Goal: Task Accomplishment & Management: Complete application form

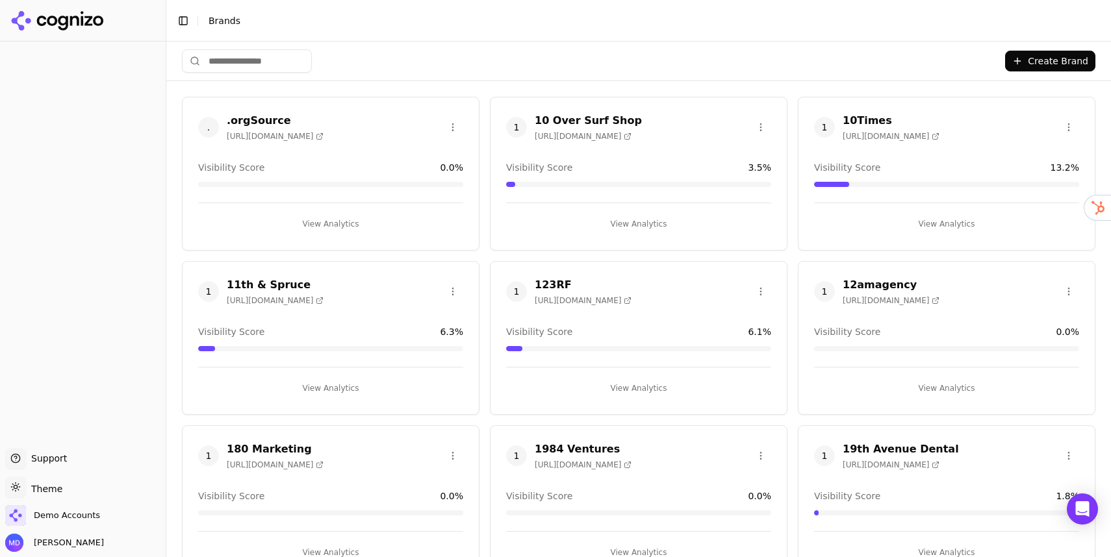
click at [251, 67] on input "search" at bounding box center [247, 60] width 130 height 23
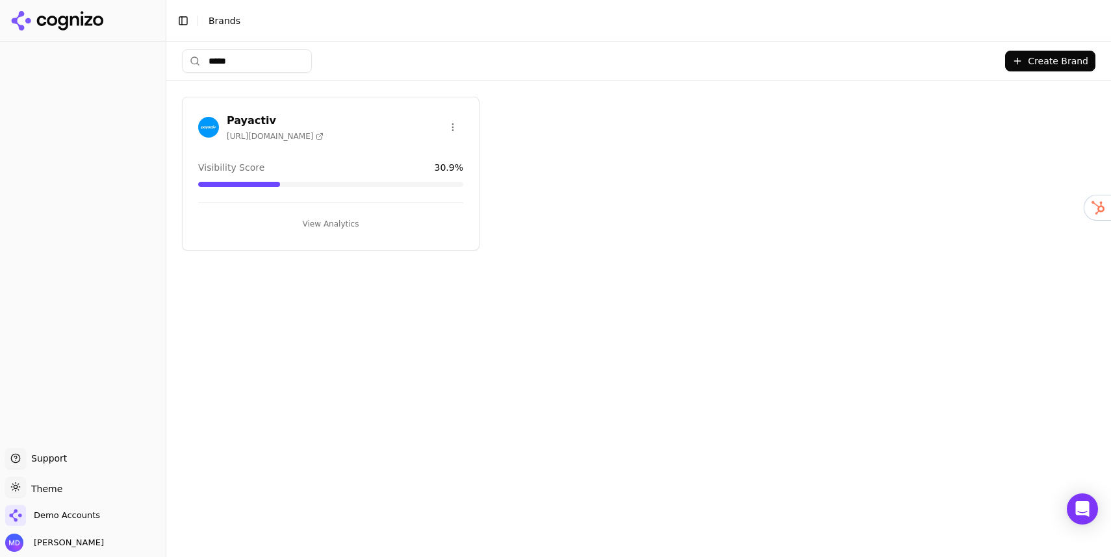
type input "*****"
click at [283, 209] on div "View Analytics" at bounding box center [330, 219] width 265 height 32
click at [285, 225] on button "View Analytics" at bounding box center [330, 224] width 265 height 21
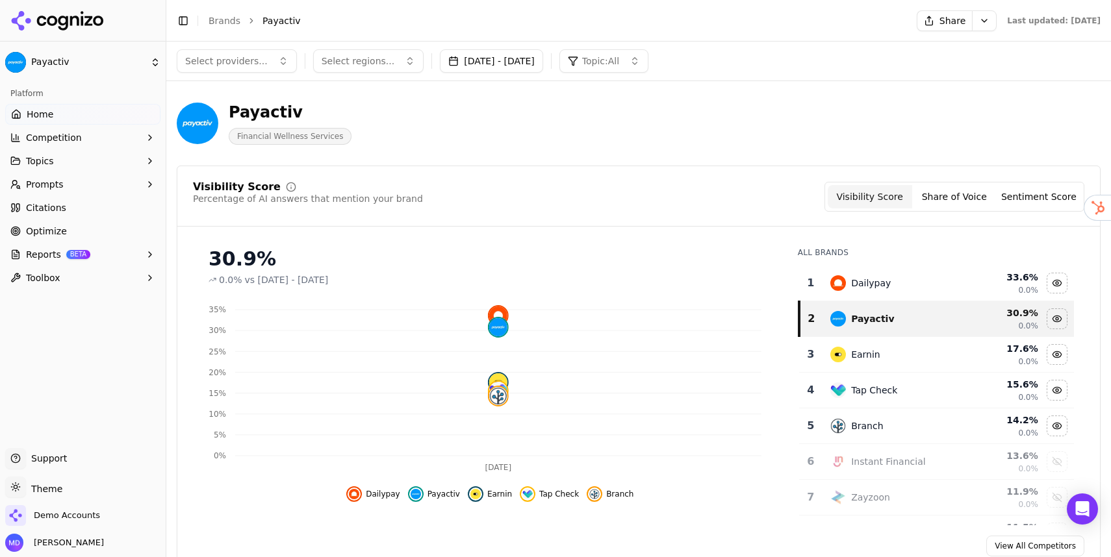
click at [484, 64] on button "Aug 26, 2025 - Sep 25, 2025" at bounding box center [491, 60] width 103 height 23
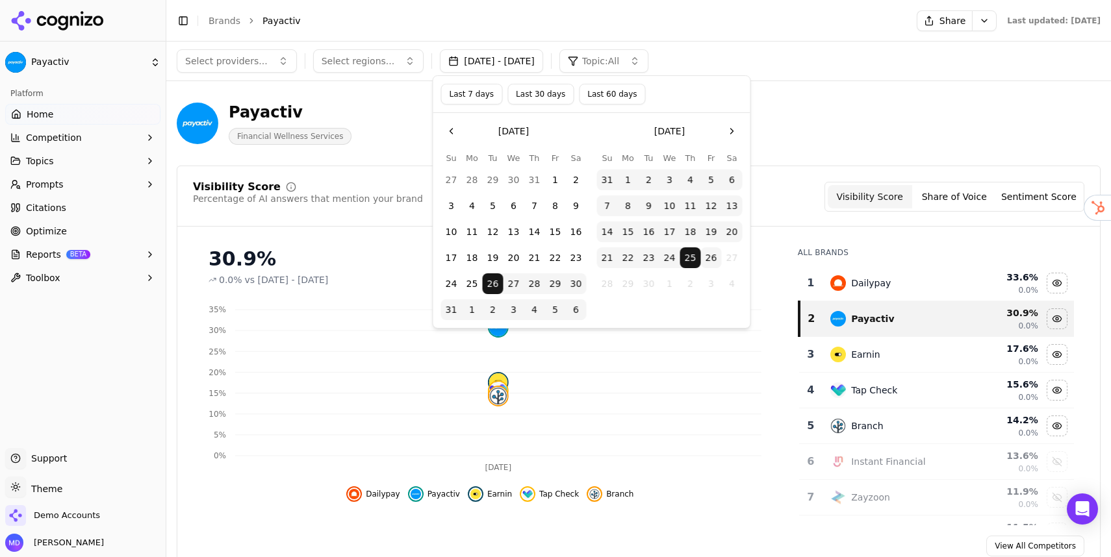
click at [476, 94] on button "Last 7 days" at bounding box center [472, 94] width 62 height 21
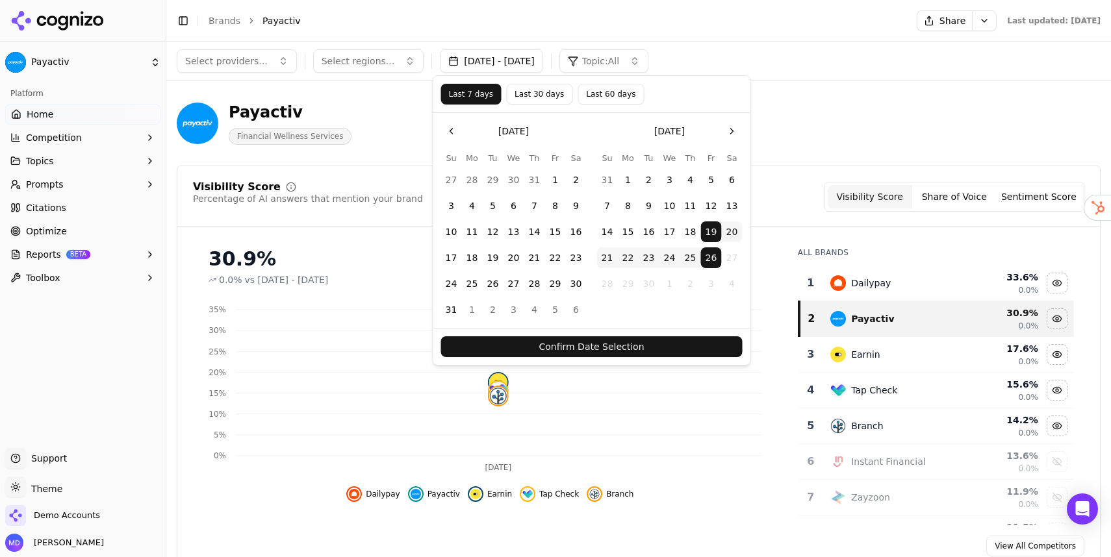
click at [469, 336] on div "Confirm Date Selection" at bounding box center [591, 346] width 317 height 37
click at [468, 343] on button "Confirm Date Selection" at bounding box center [591, 347] width 301 height 21
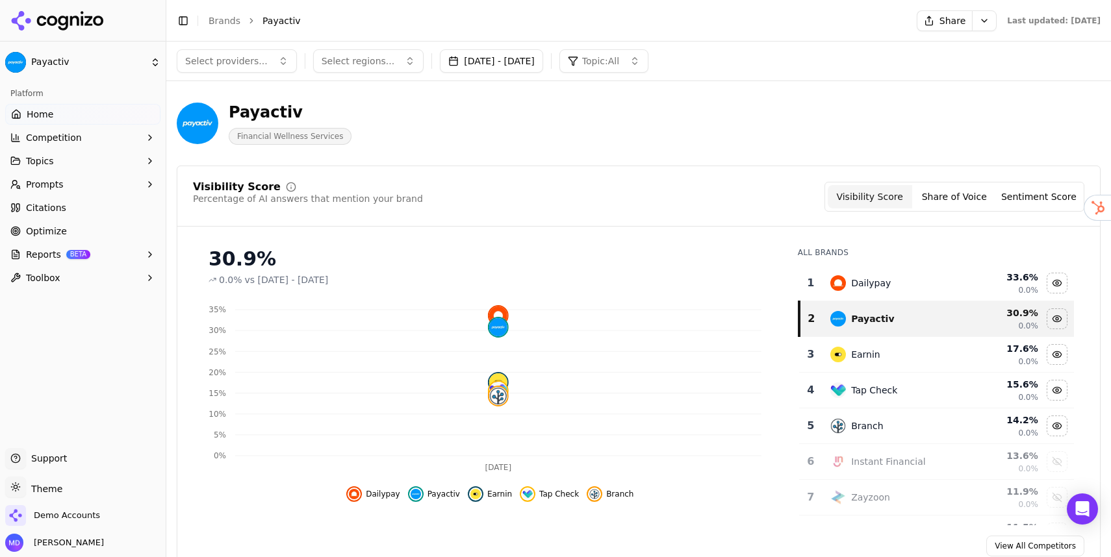
click at [53, 257] on span "Reports" at bounding box center [43, 254] width 35 height 13
click at [55, 280] on span "PDF" at bounding box center [83, 275] width 113 height 13
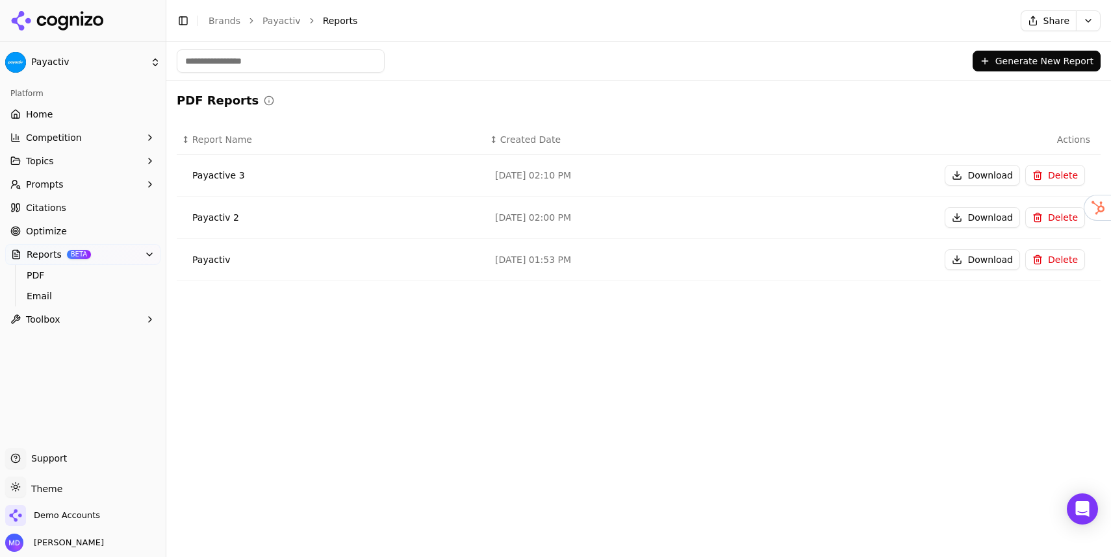
click at [963, 173] on button "Download" at bounding box center [982, 175] width 75 height 21
click at [61, 111] on link "Home" at bounding box center [82, 114] width 155 height 21
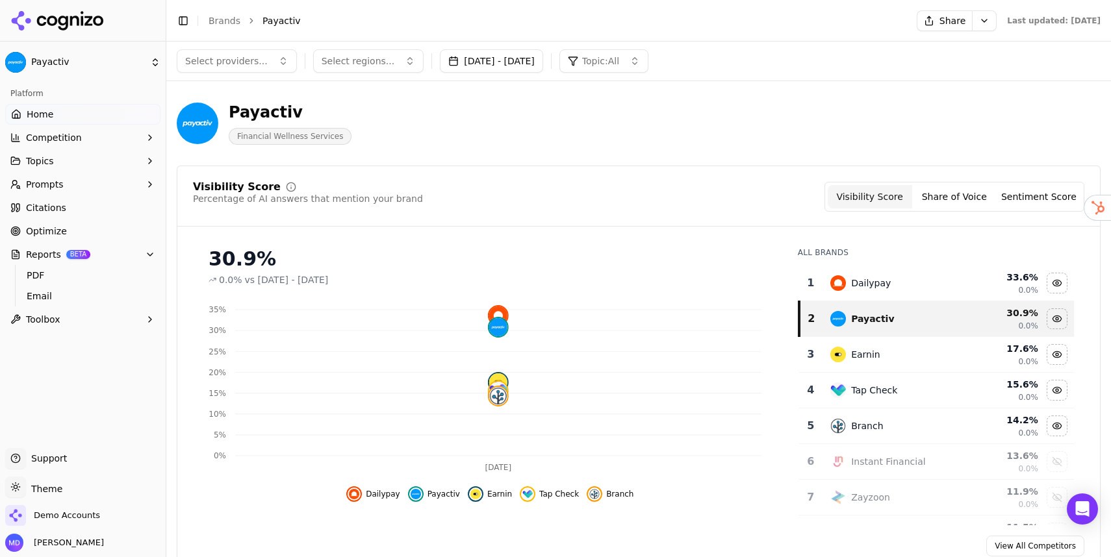
click at [57, 226] on span "Optimize" at bounding box center [46, 231] width 41 height 13
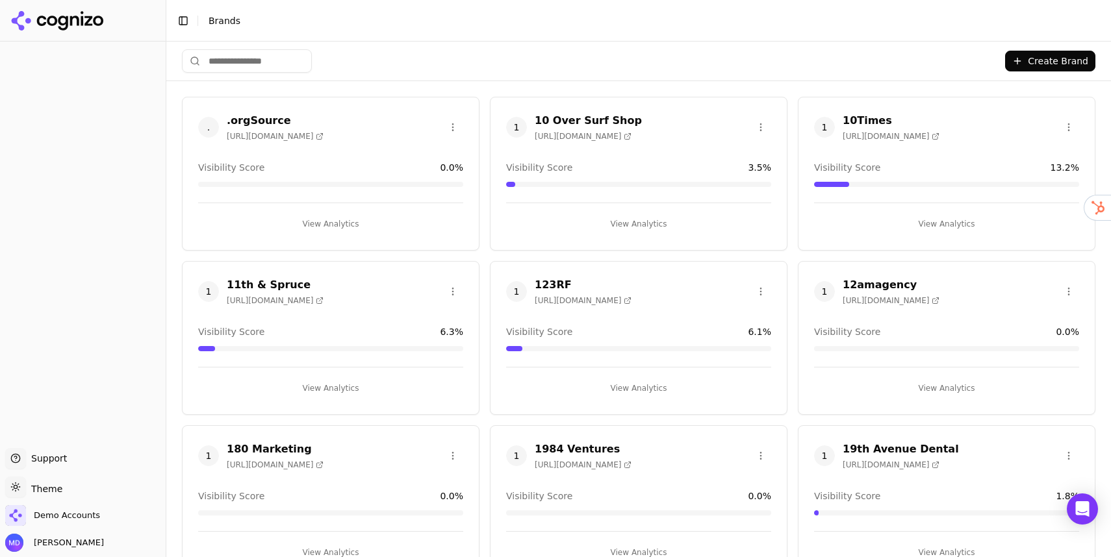
click at [225, 19] on span "Brands" at bounding box center [225, 21] width 32 height 10
click at [229, 49] on div "Create Brand" at bounding box center [639, 61] width 914 height 39
click at [229, 55] on input "search" at bounding box center [247, 60] width 130 height 23
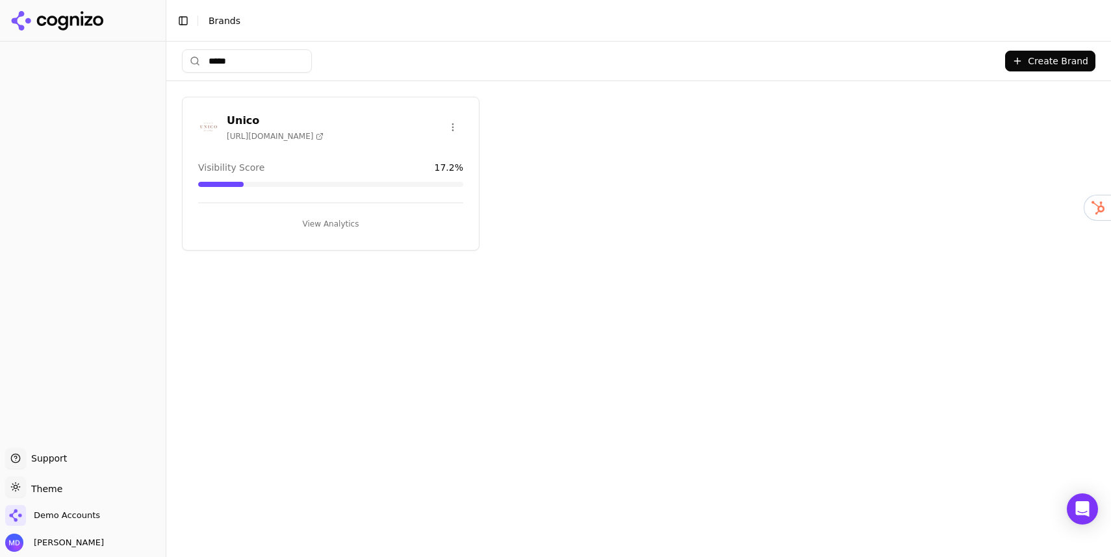
type input "*****"
click at [307, 226] on button "View Analytics" at bounding box center [330, 224] width 265 height 21
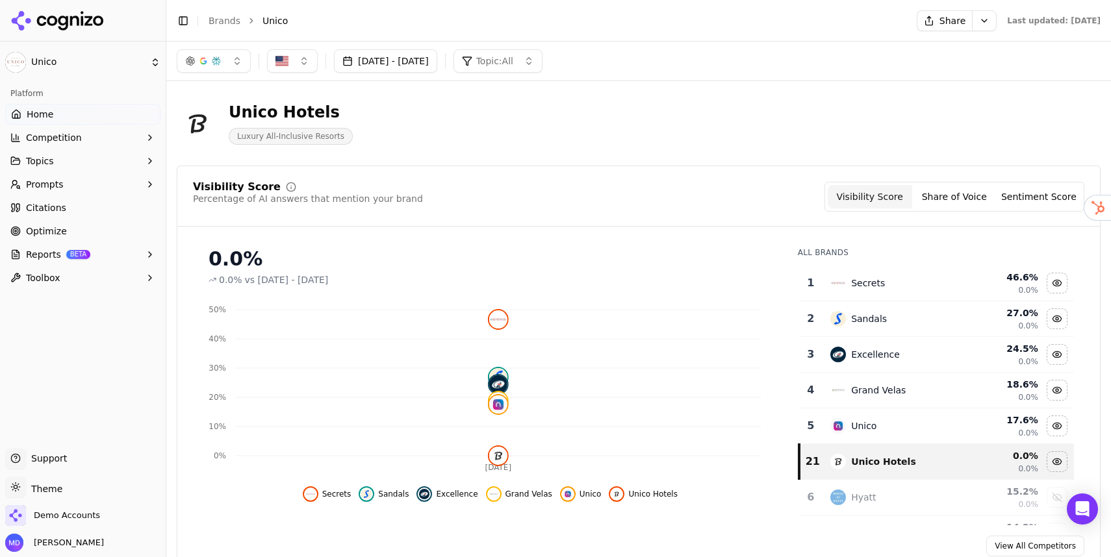
click at [65, 181] on button "Prompts" at bounding box center [82, 184] width 155 height 21
click at [65, 205] on span "Active" at bounding box center [83, 205] width 113 height 13
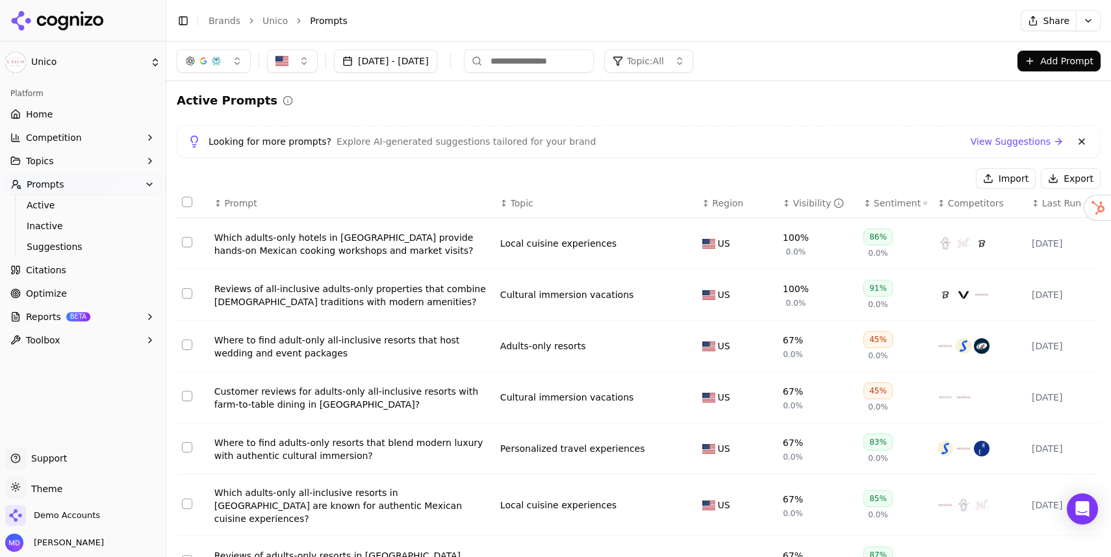
click at [227, 19] on link "Brands" at bounding box center [225, 21] width 32 height 10
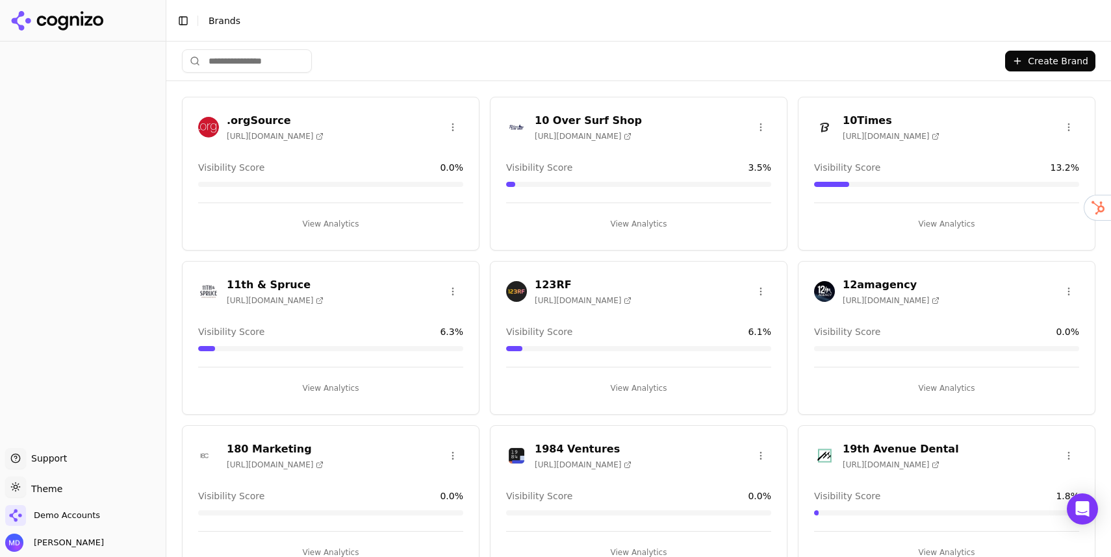
click at [1024, 60] on button "Create Brand" at bounding box center [1050, 61] width 90 height 21
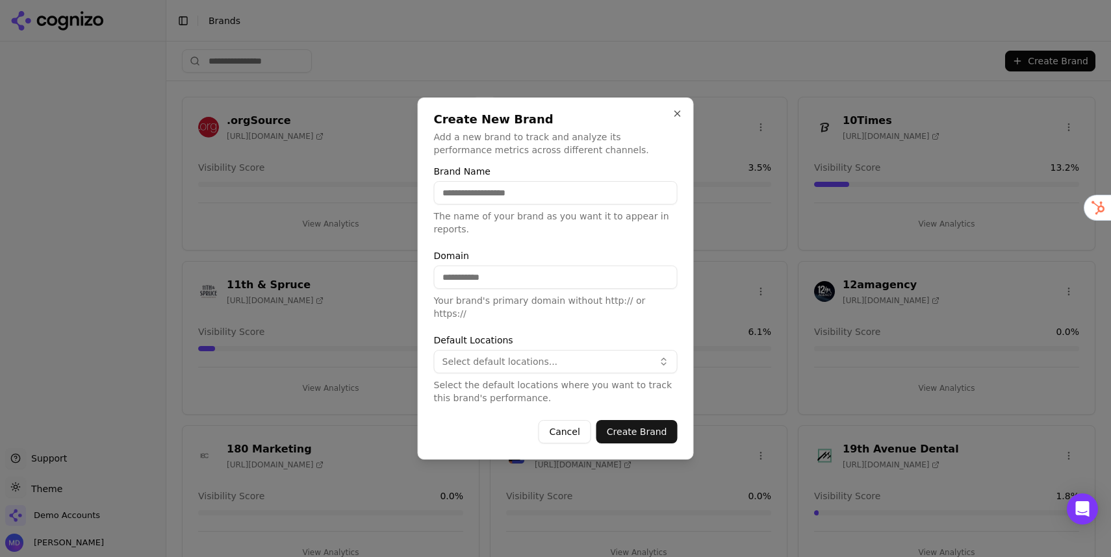
paste input "**********"
type input "**********"
click at [504, 279] on input "Domain" at bounding box center [556, 277] width 244 height 23
paste input "**********"
type input "**********"
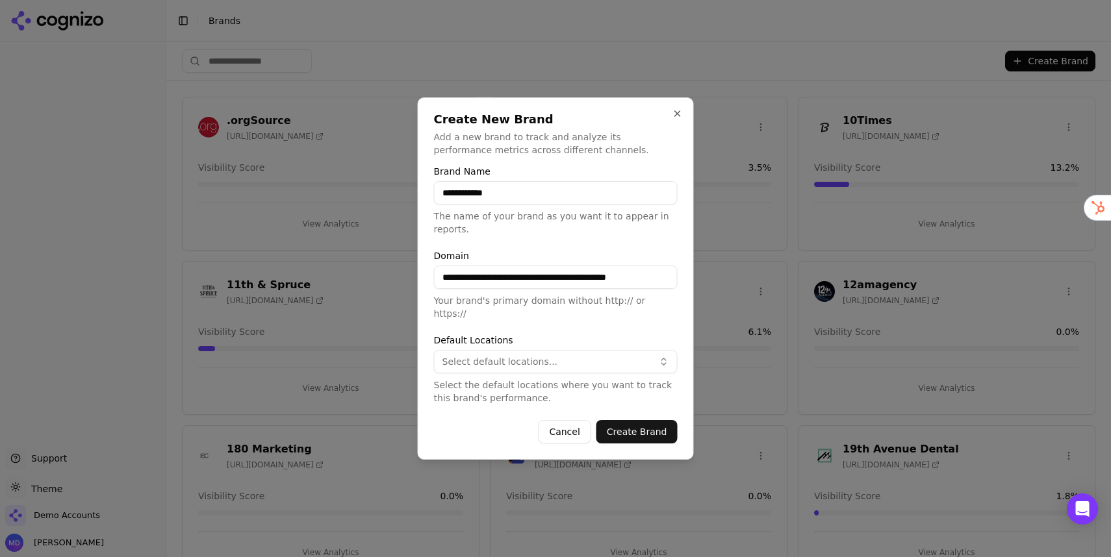
click at [528, 357] on span "Select default locations..." at bounding box center [500, 361] width 116 height 13
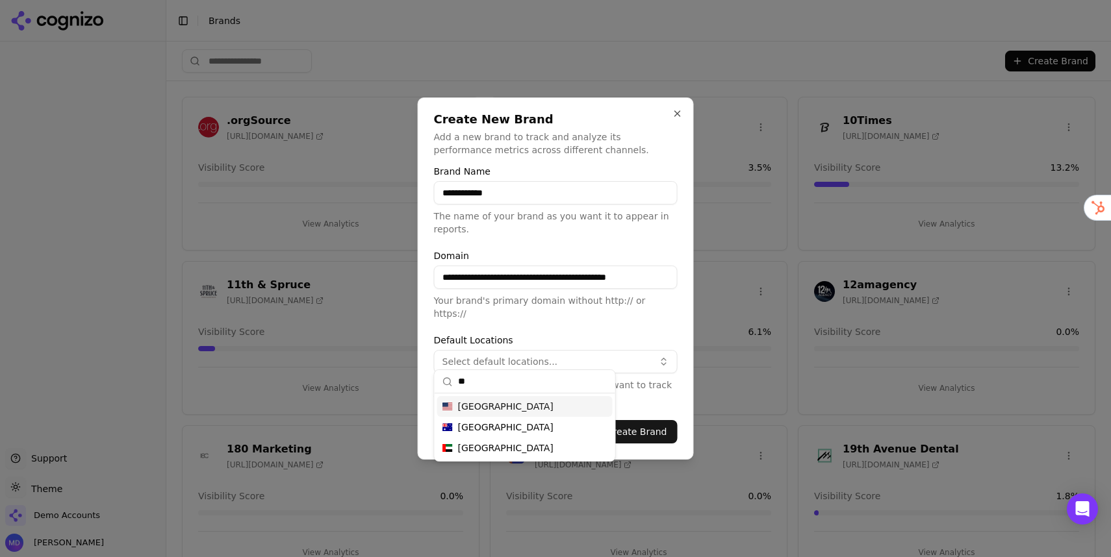
type input "**"
click at [480, 407] on span "[GEOGRAPHIC_DATA]" at bounding box center [506, 406] width 96 height 13
click at [643, 424] on button "Create Brand" at bounding box center [636, 431] width 81 height 23
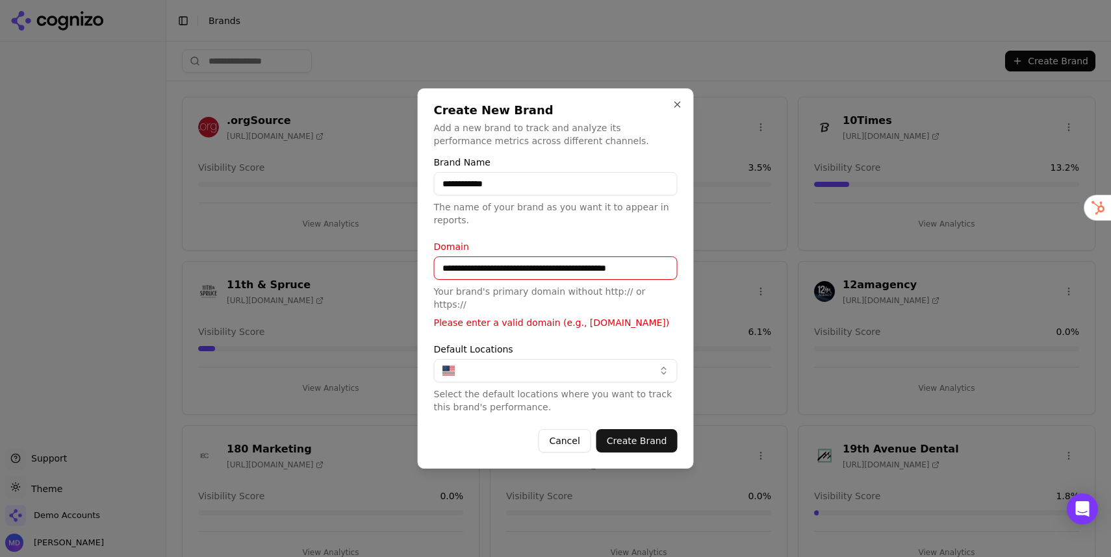
drag, startPoint x: 472, startPoint y: 274, endPoint x: 430, endPoint y: 274, distance: 42.2
click at [430, 274] on div "**********" at bounding box center [556, 278] width 276 height 381
click at [635, 429] on button "Create Brand" at bounding box center [636, 440] width 81 height 23
click at [632, 442] on button "Create Brand" at bounding box center [636, 440] width 81 height 23
drag, startPoint x: 634, startPoint y: 281, endPoint x: 569, endPoint y: 275, distance: 65.2
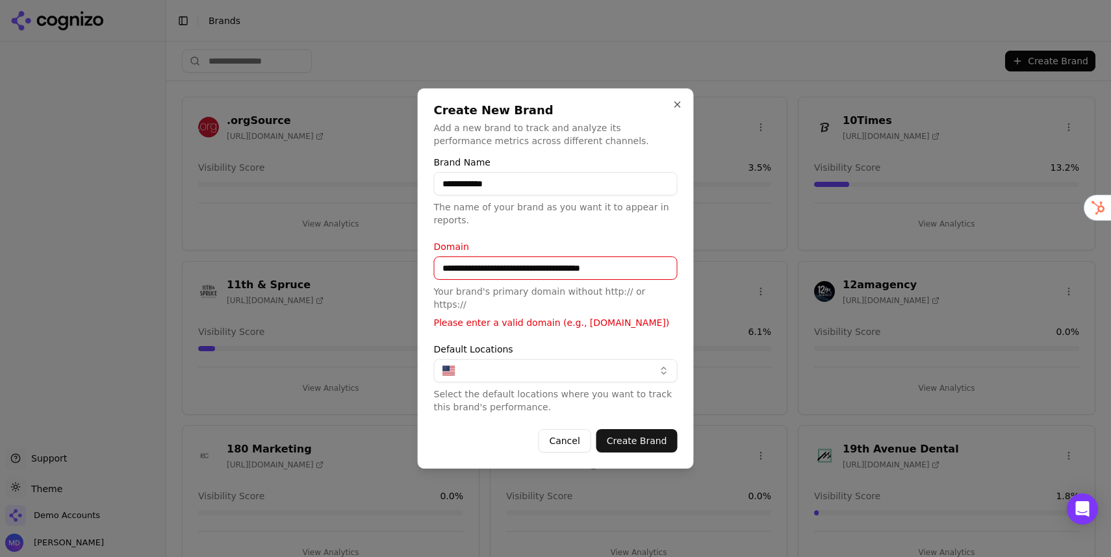
click at [569, 275] on input "**********" at bounding box center [556, 268] width 244 height 23
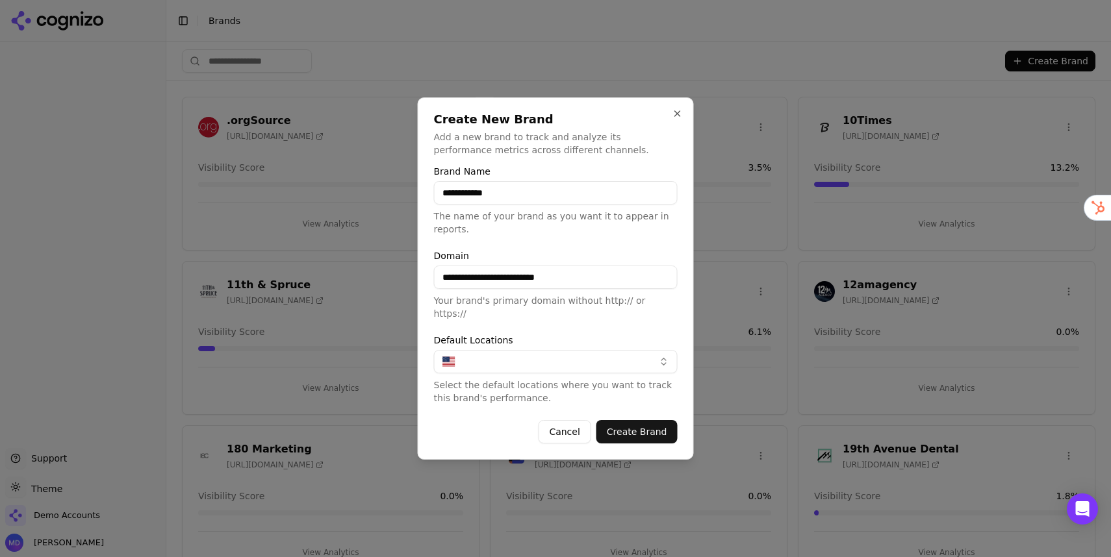
type input "**********"
click at [646, 429] on button "Create Brand" at bounding box center [636, 431] width 81 height 23
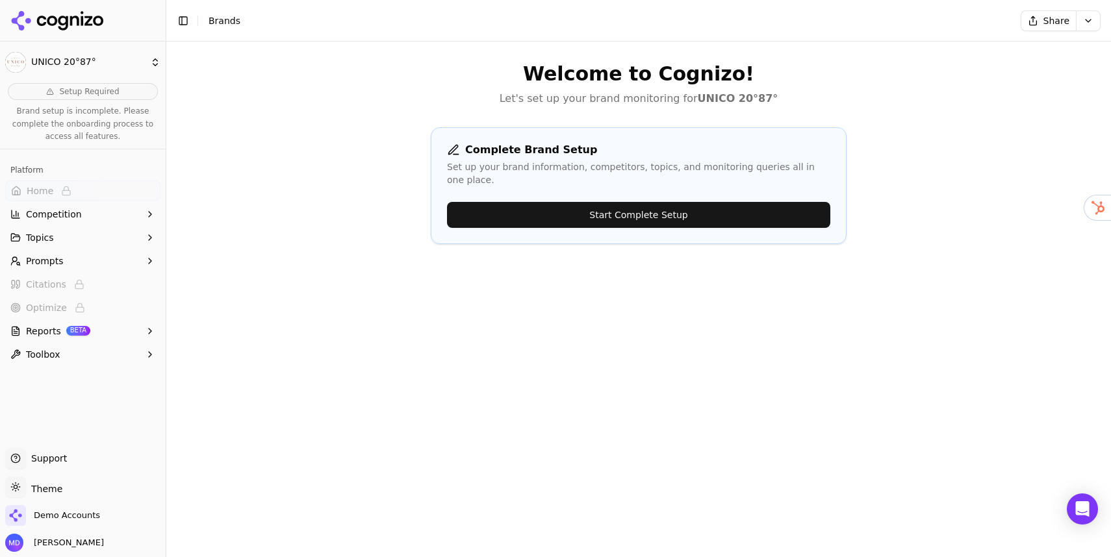
click at [640, 202] on button "Start Complete Setup" at bounding box center [638, 215] width 383 height 26
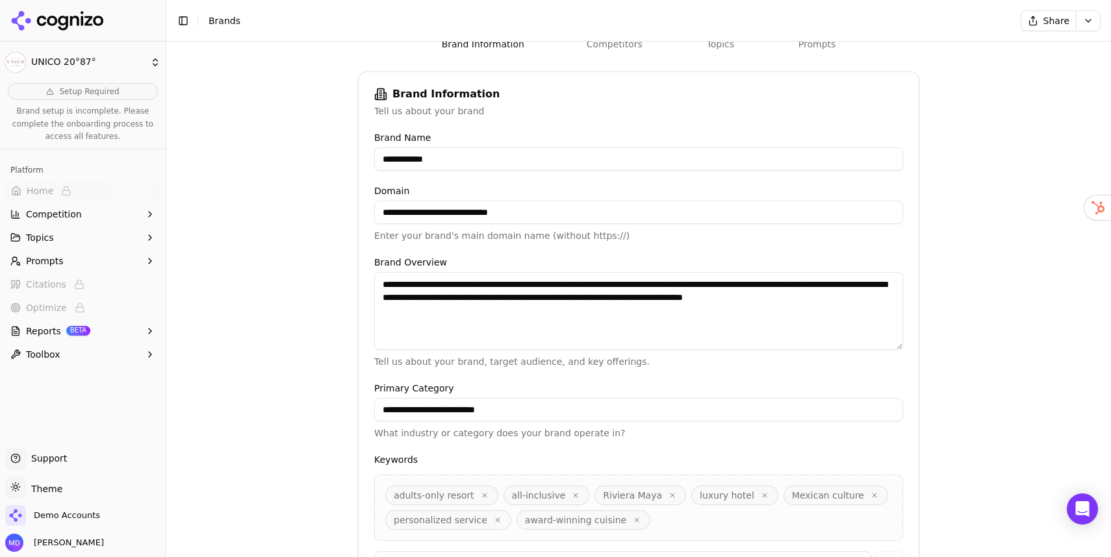
scroll to position [169, 0]
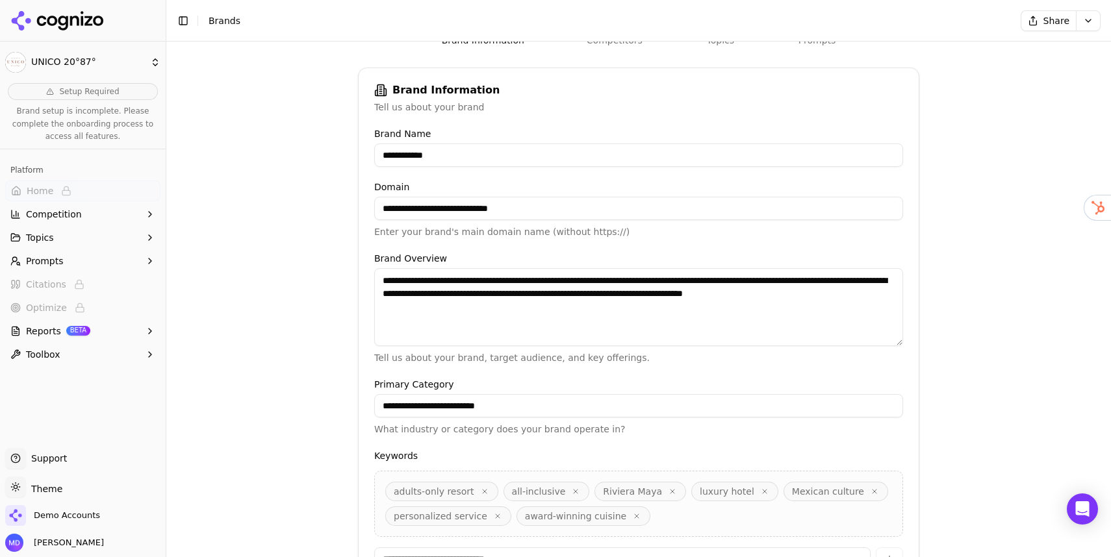
drag, startPoint x: 444, startPoint y: 283, endPoint x: 381, endPoint y: 282, distance: 63.0
click at [381, 282] on textarea "**********" at bounding box center [638, 307] width 529 height 78
click at [458, 284] on textarea "**********" at bounding box center [638, 307] width 529 height 78
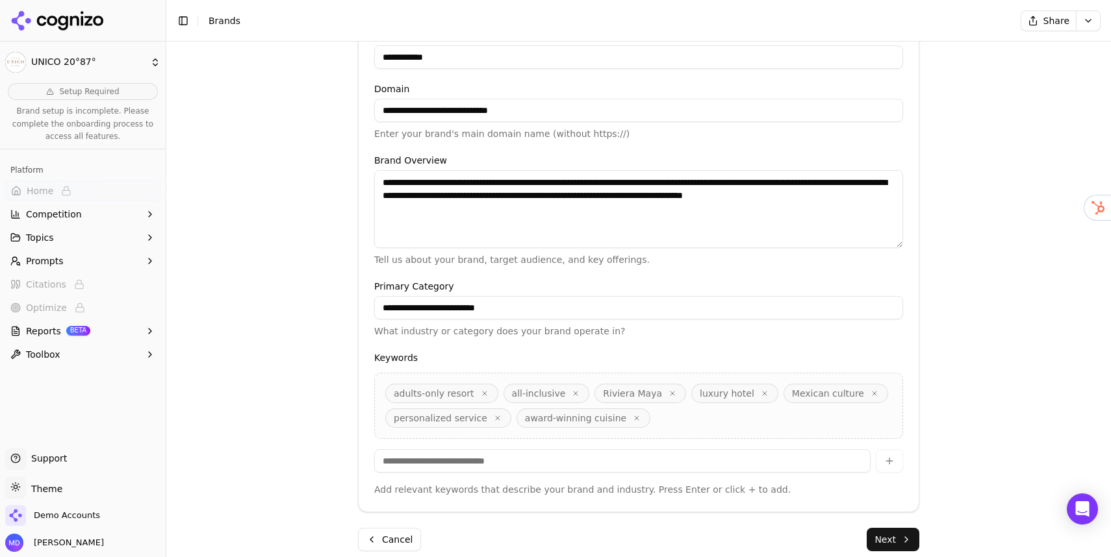
scroll to position [282, 0]
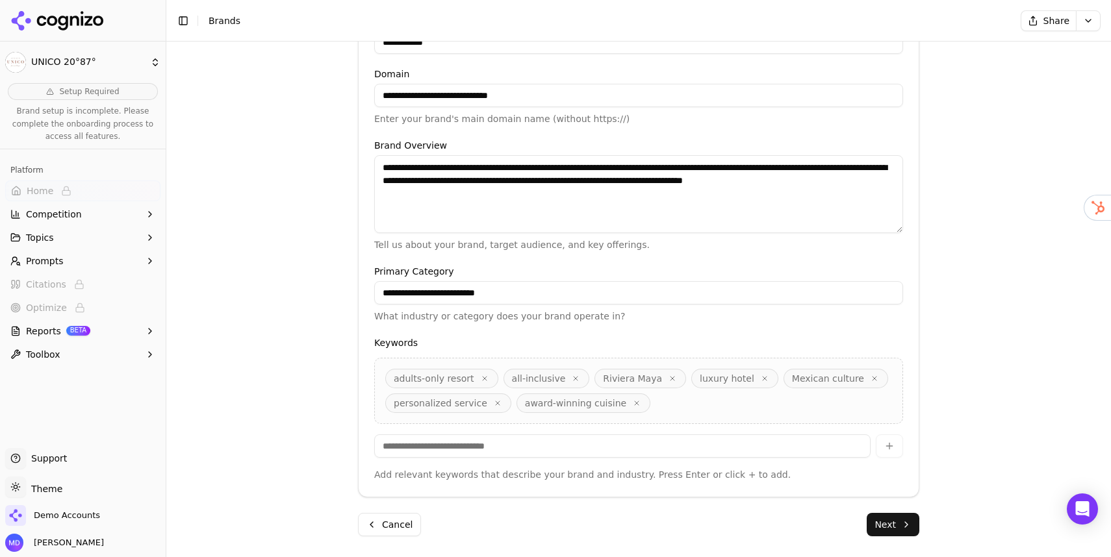
click at [897, 529] on button "Next" at bounding box center [893, 524] width 53 height 23
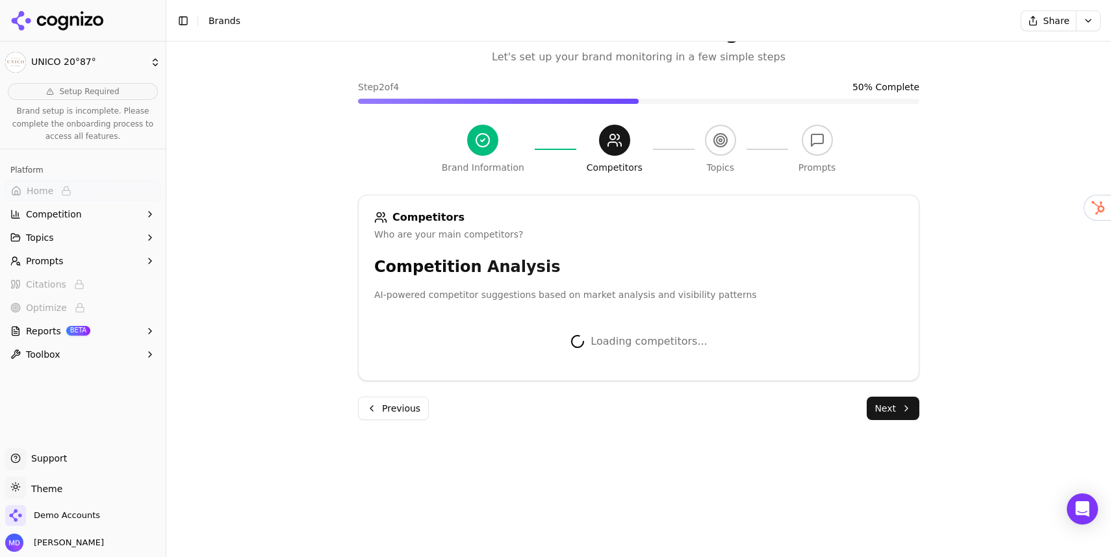
scroll to position [279, 0]
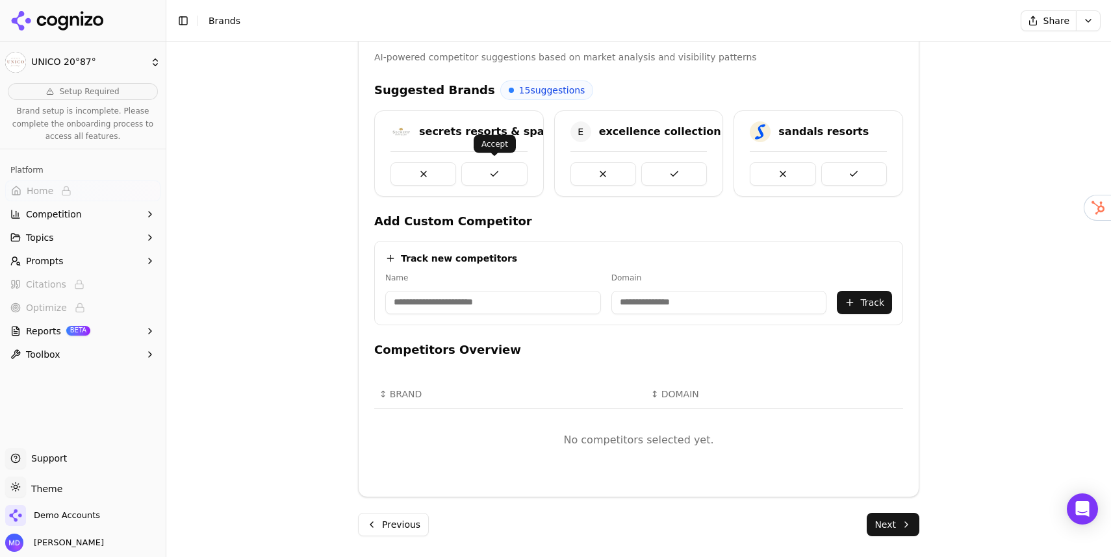
click at [493, 172] on button at bounding box center [494, 173] width 66 height 23
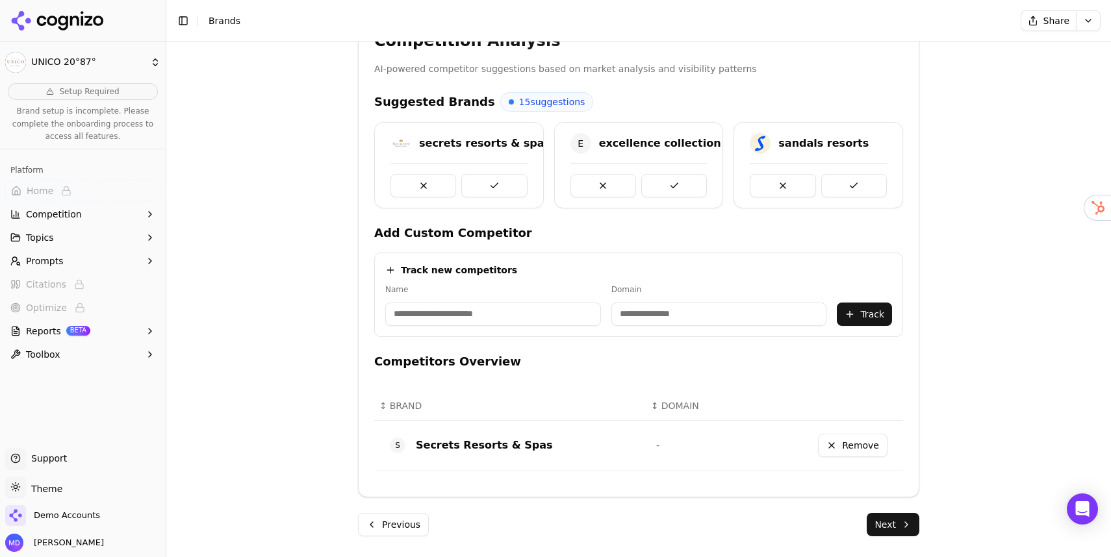
scroll to position [268, 0]
click at [494, 180] on button at bounding box center [494, 185] width 66 height 23
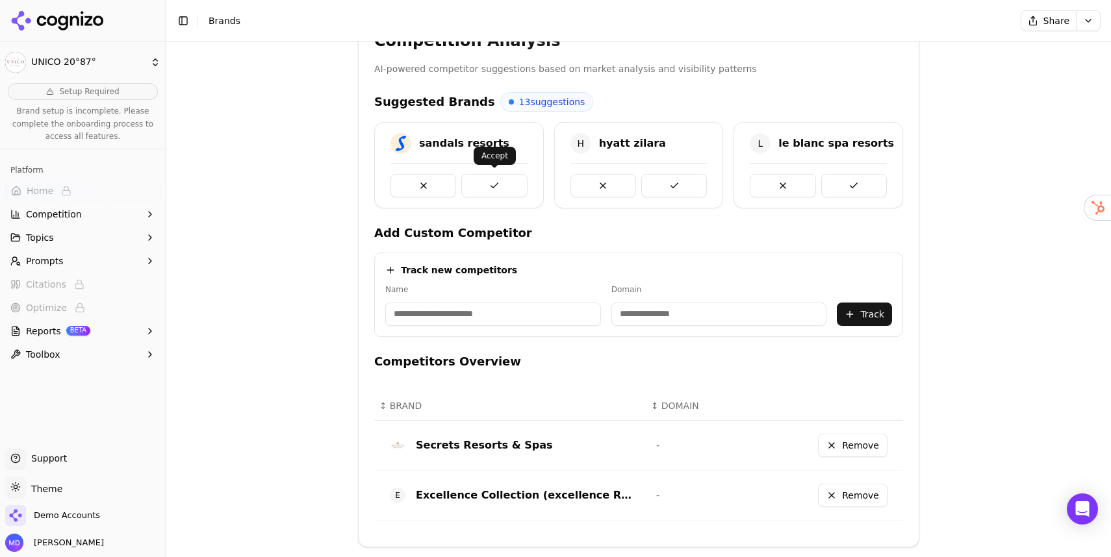
click at [494, 181] on button at bounding box center [494, 185] width 66 height 23
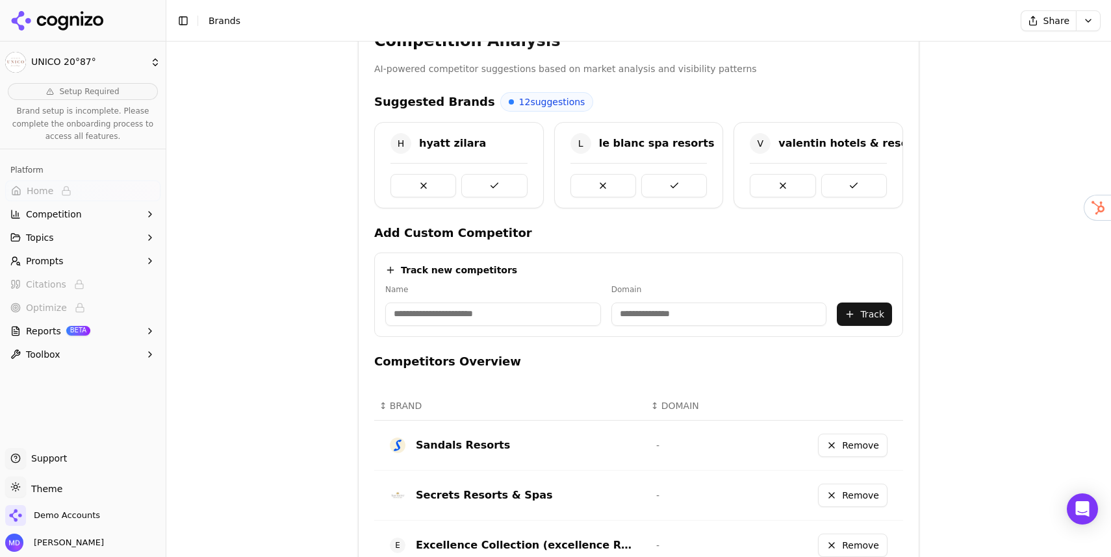
click at [501, 182] on button at bounding box center [494, 185] width 66 height 23
click at [838, 188] on button at bounding box center [854, 185] width 66 height 23
click at [520, 188] on button at bounding box center [494, 185] width 66 height 23
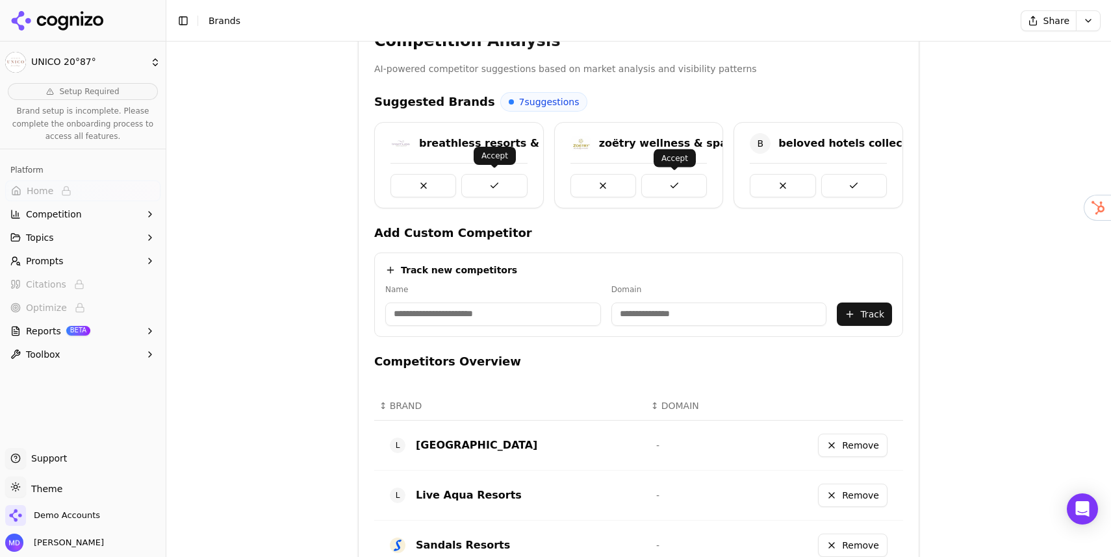
click at [660, 188] on button at bounding box center [674, 185] width 66 height 23
click at [842, 184] on button at bounding box center [854, 185] width 66 height 23
click at [508, 185] on button at bounding box center [494, 185] width 66 height 23
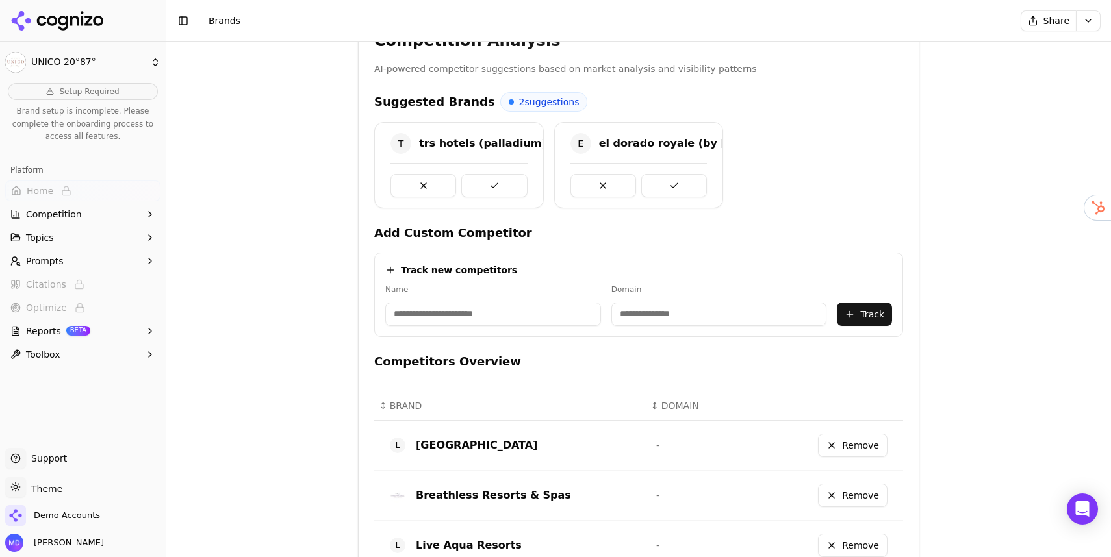
click at [508, 185] on button at bounding box center [494, 185] width 66 height 23
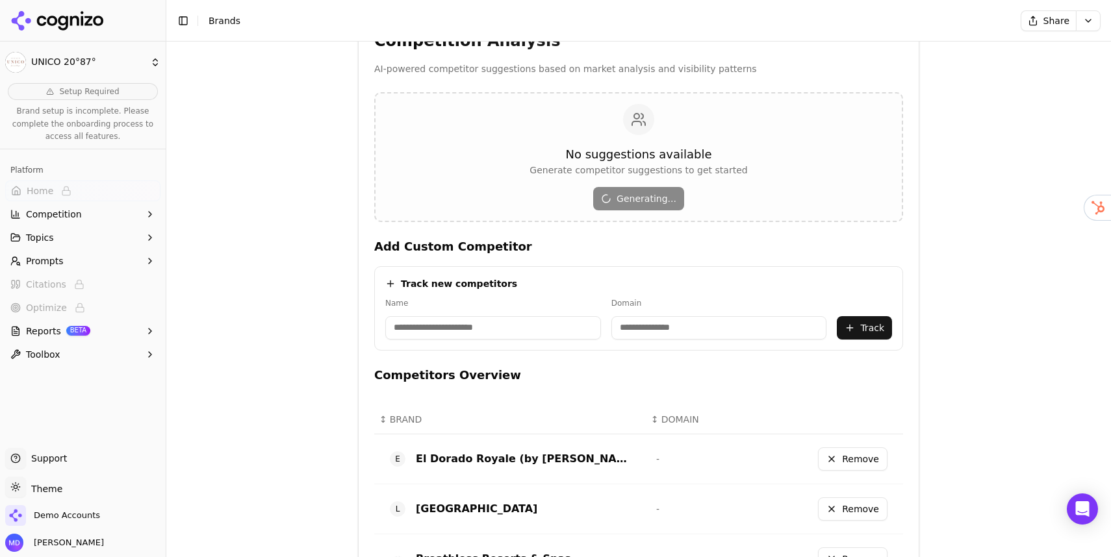
scroll to position [752, 0]
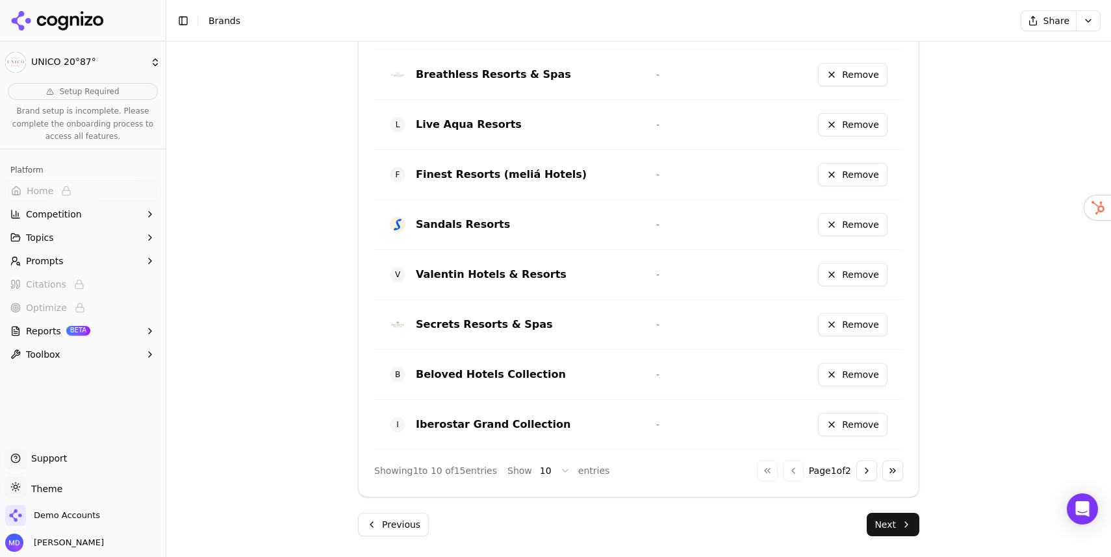
click at [881, 517] on button "Next" at bounding box center [893, 524] width 53 height 23
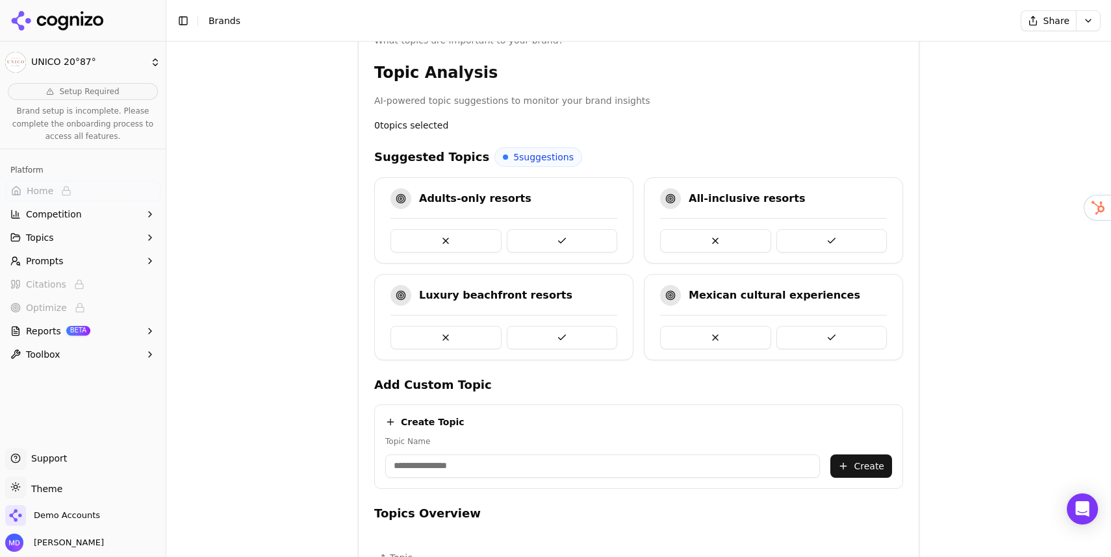
scroll to position [228, 0]
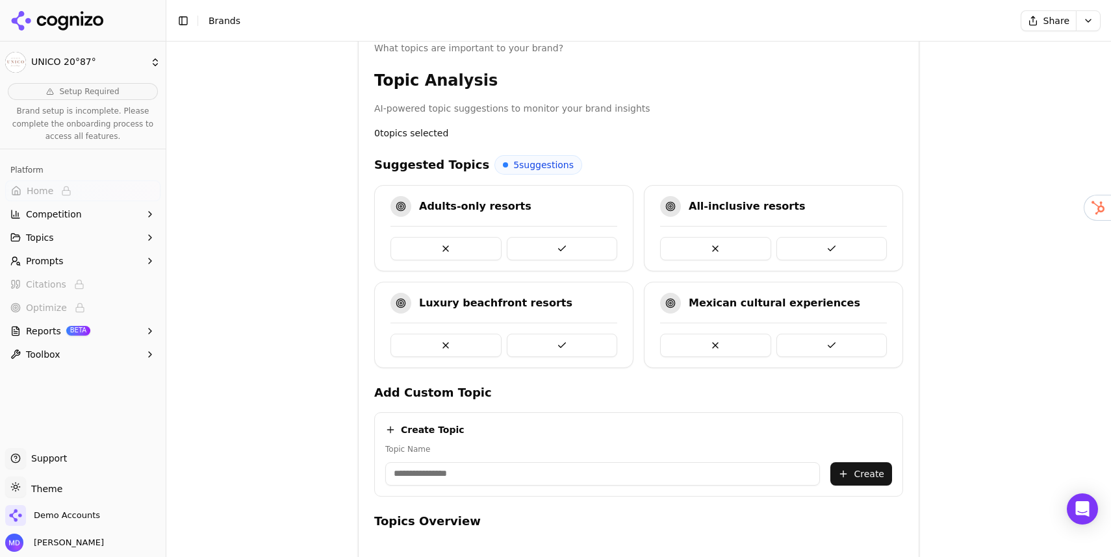
click at [556, 251] on button at bounding box center [562, 248] width 111 height 23
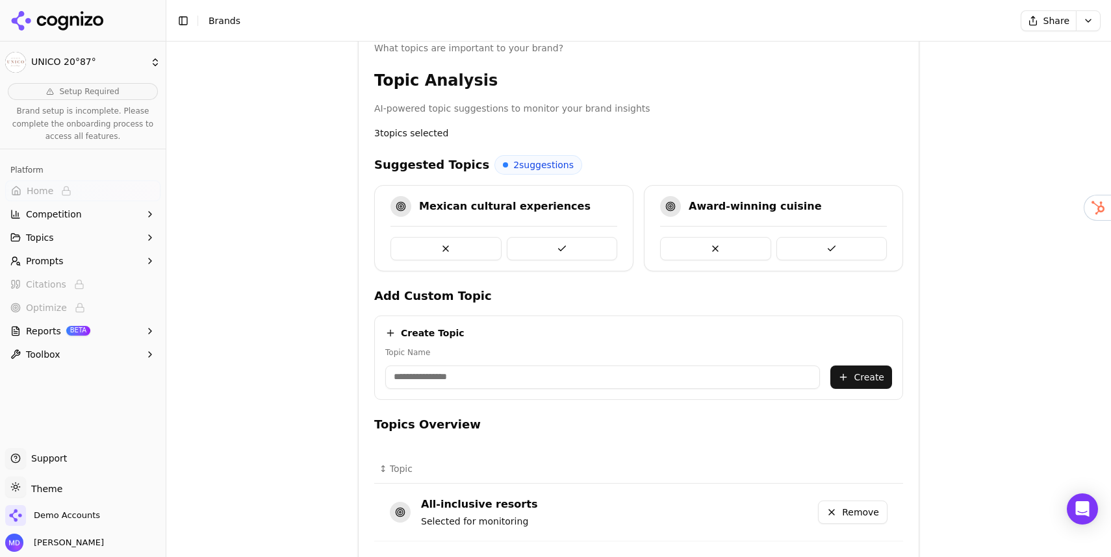
click at [585, 244] on button at bounding box center [562, 248] width 111 height 23
click at [474, 386] on input "Topic Name" at bounding box center [602, 377] width 435 height 23
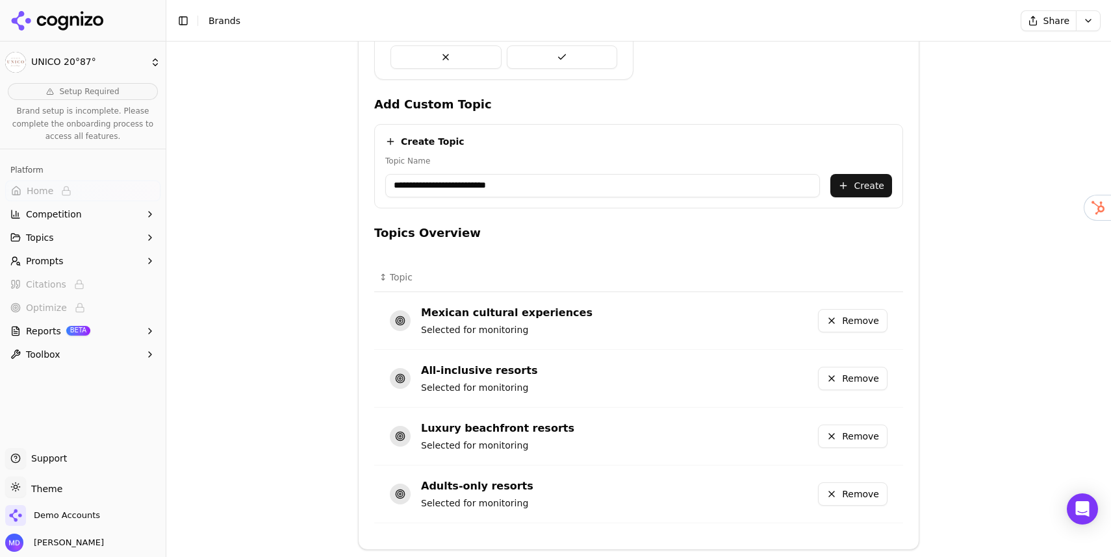
scroll to position [472, 0]
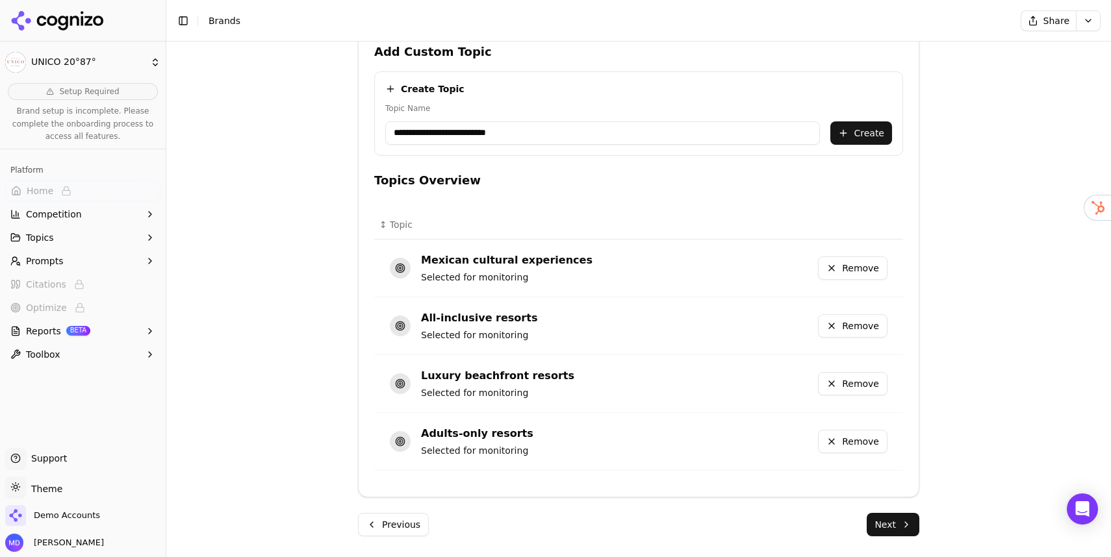
type input "**********"
click at [856, 141] on button "Create" at bounding box center [861, 133] width 62 height 23
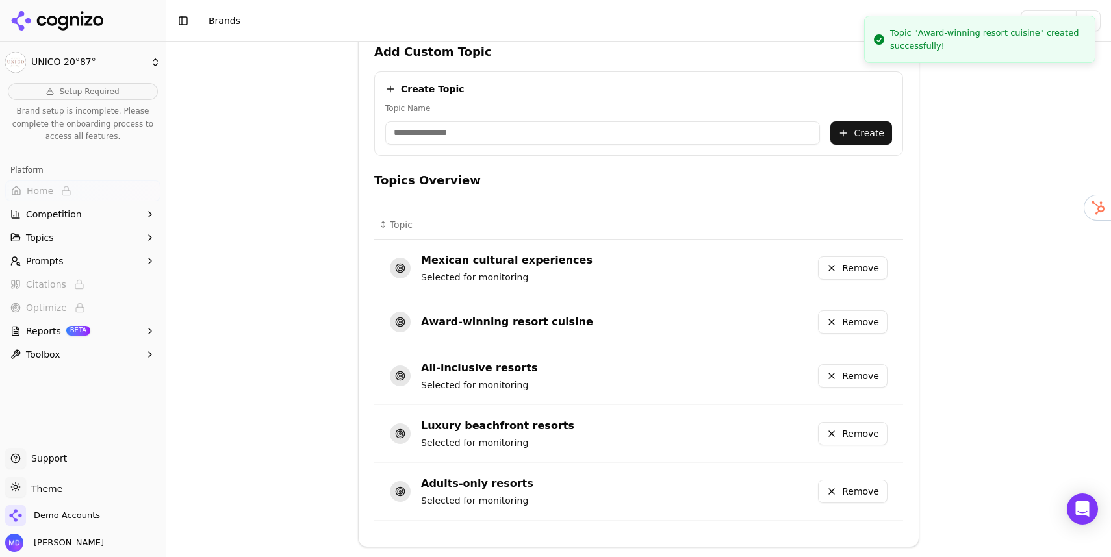
scroll to position [522, 0]
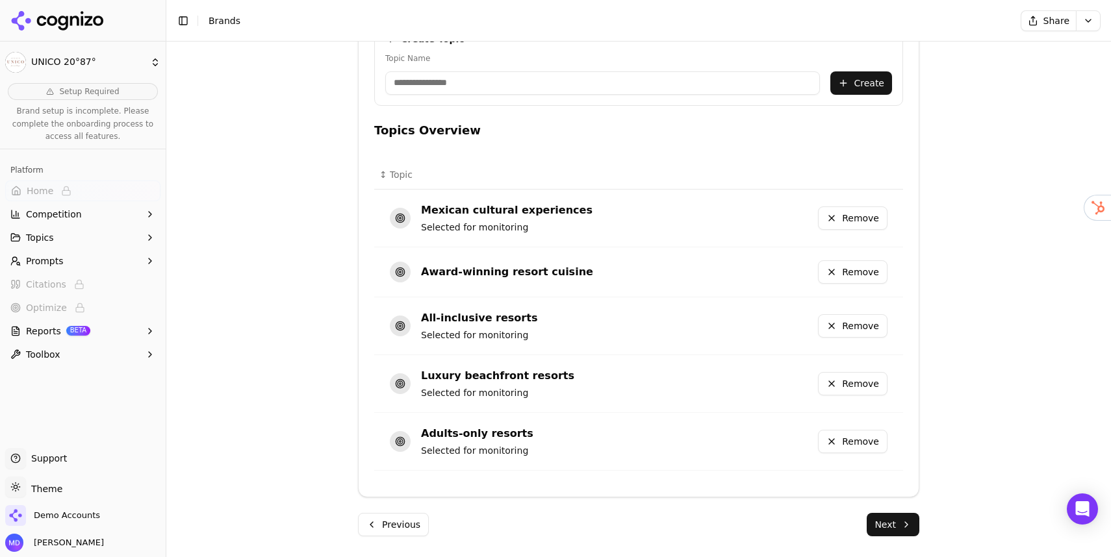
click at [455, 91] on input "Topic Name" at bounding box center [602, 82] width 435 height 23
type input "**********"
click at [862, 82] on button "Create" at bounding box center [861, 82] width 62 height 23
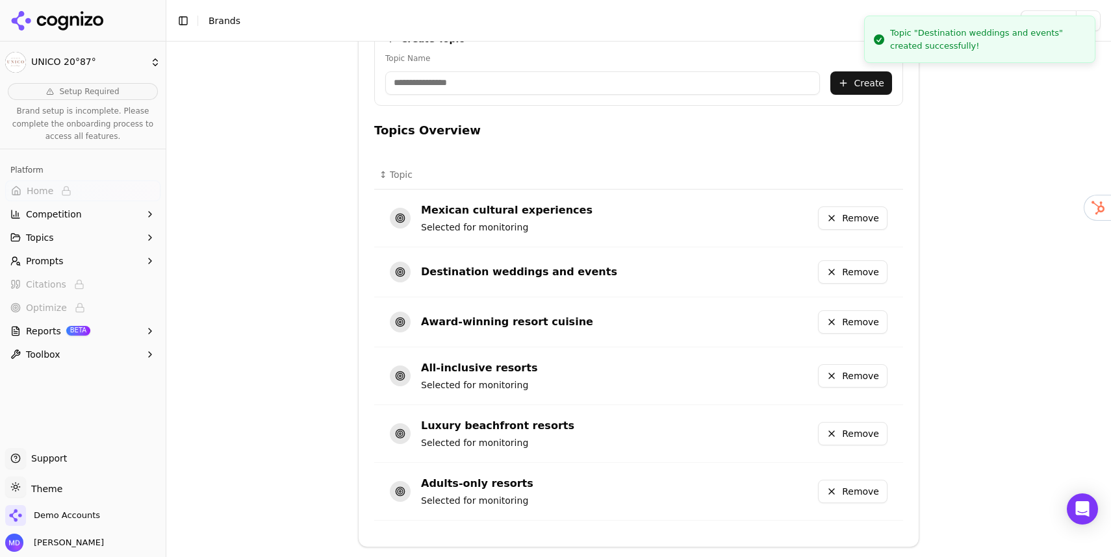
scroll to position [572, 0]
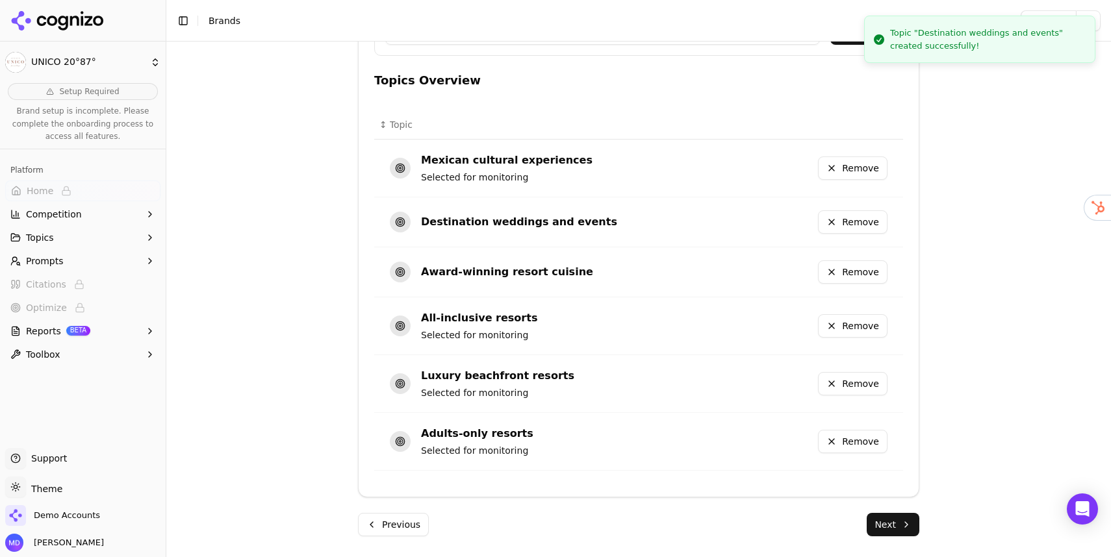
click at [888, 522] on button "Next" at bounding box center [893, 524] width 53 height 23
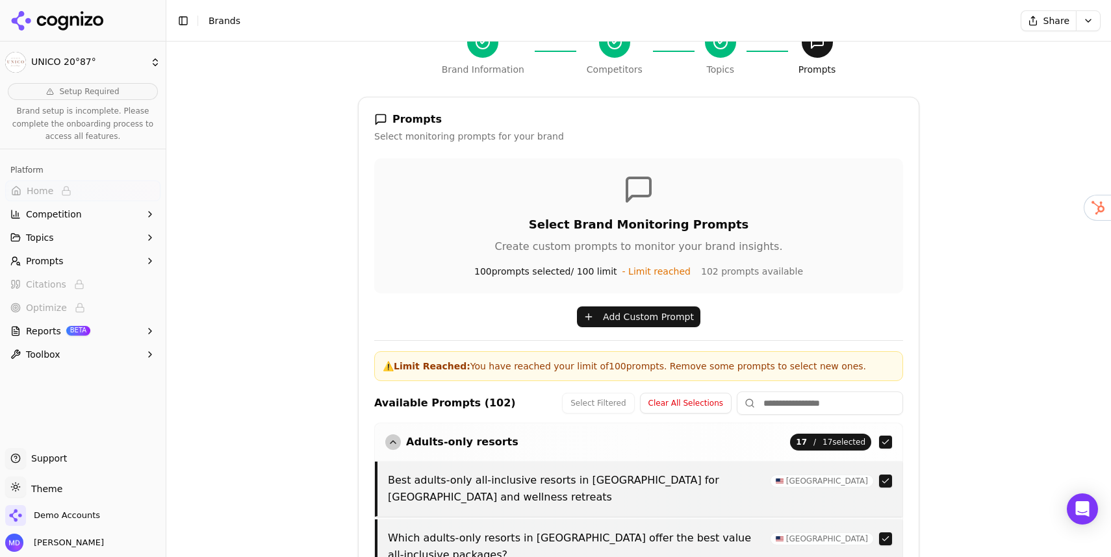
scroll to position [289, 0]
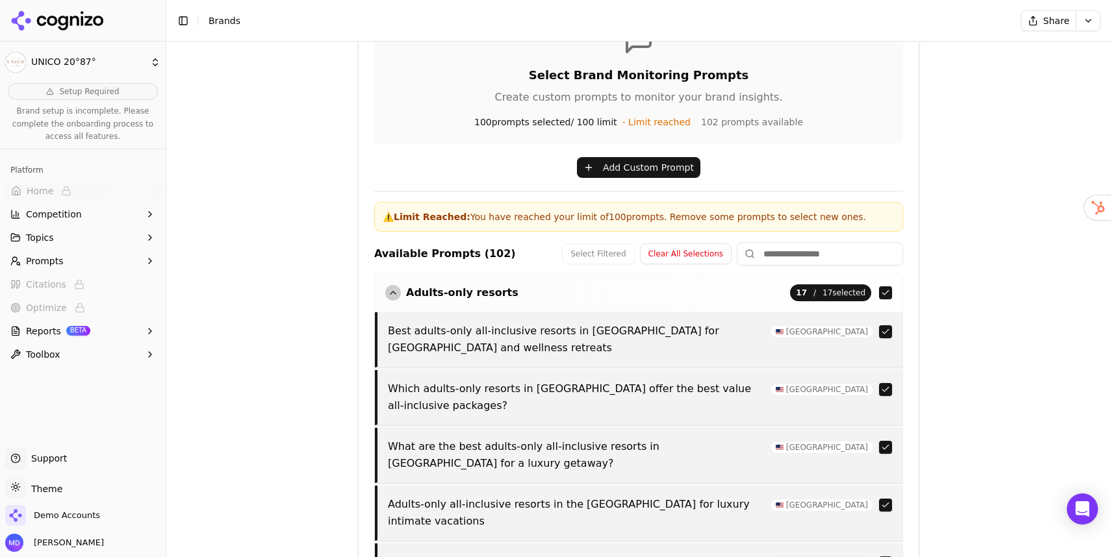
click at [771, 258] on input at bounding box center [820, 253] width 166 height 23
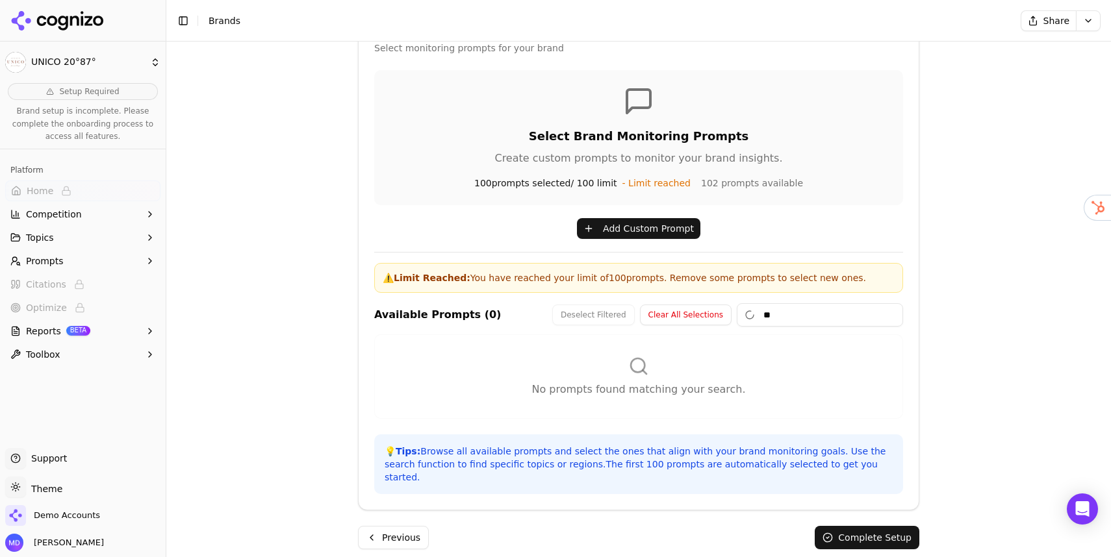
type input "*"
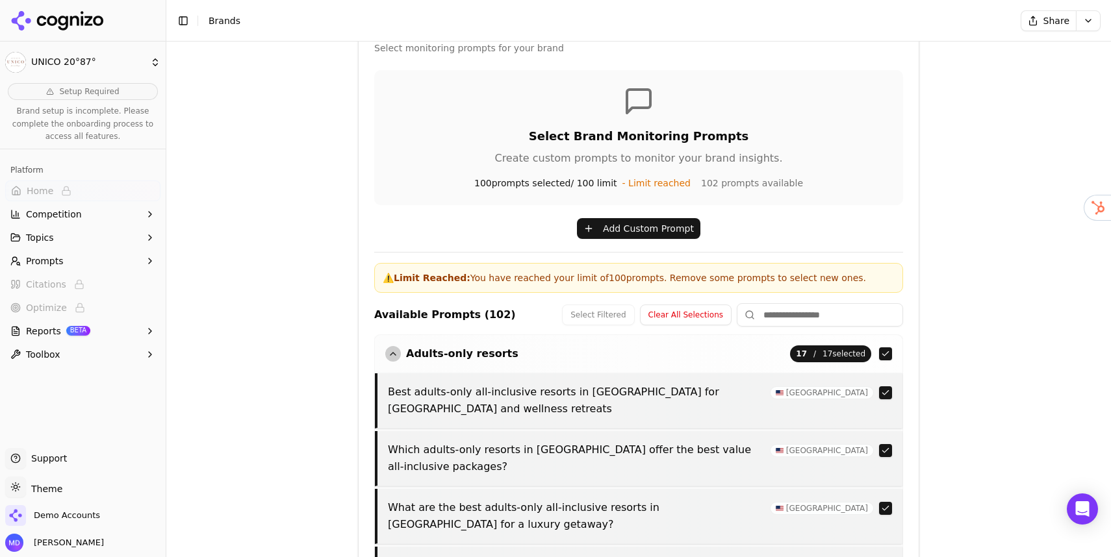
scroll to position [289, 0]
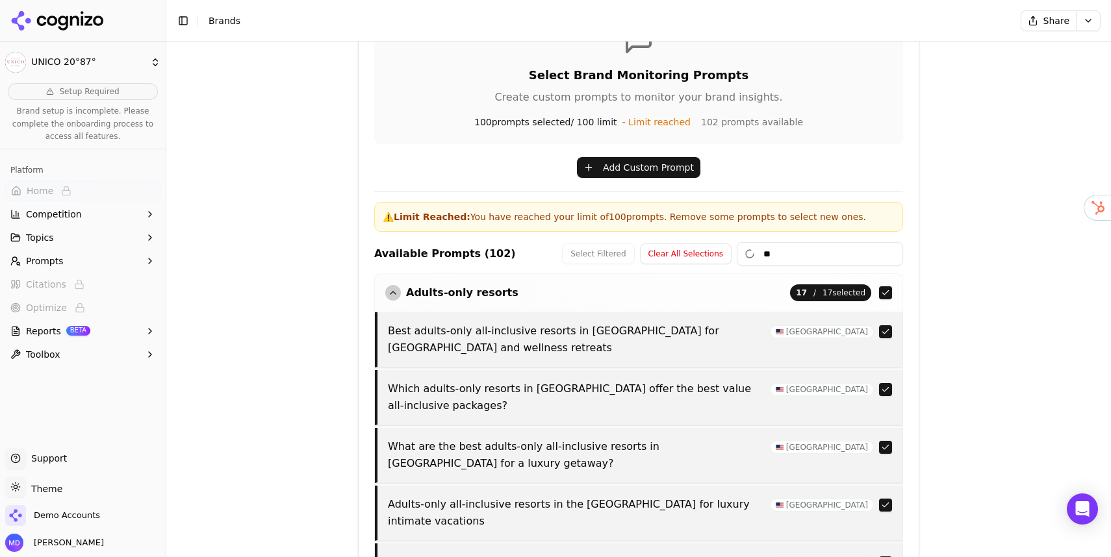
type input "*"
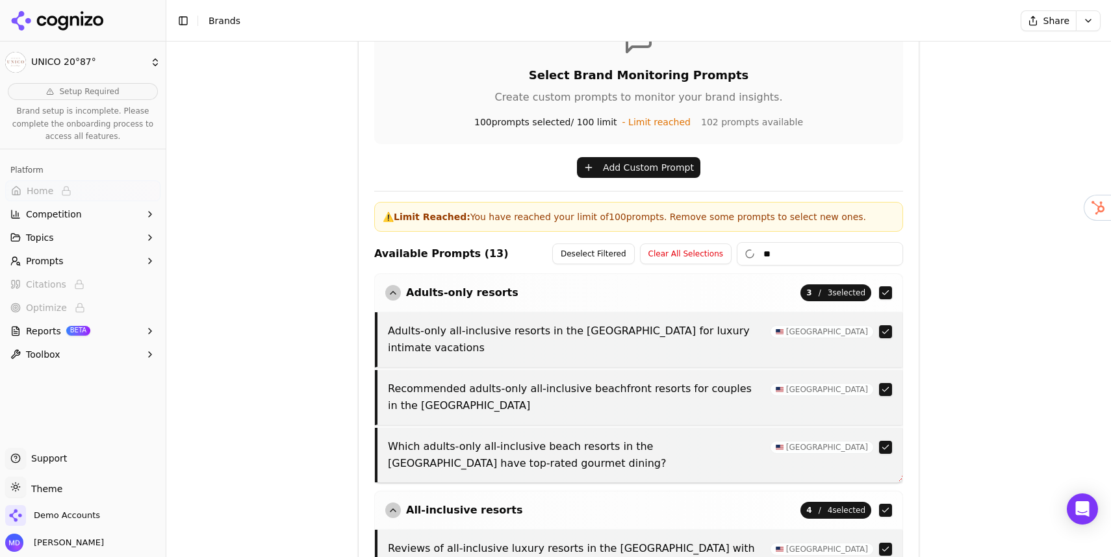
type input "*"
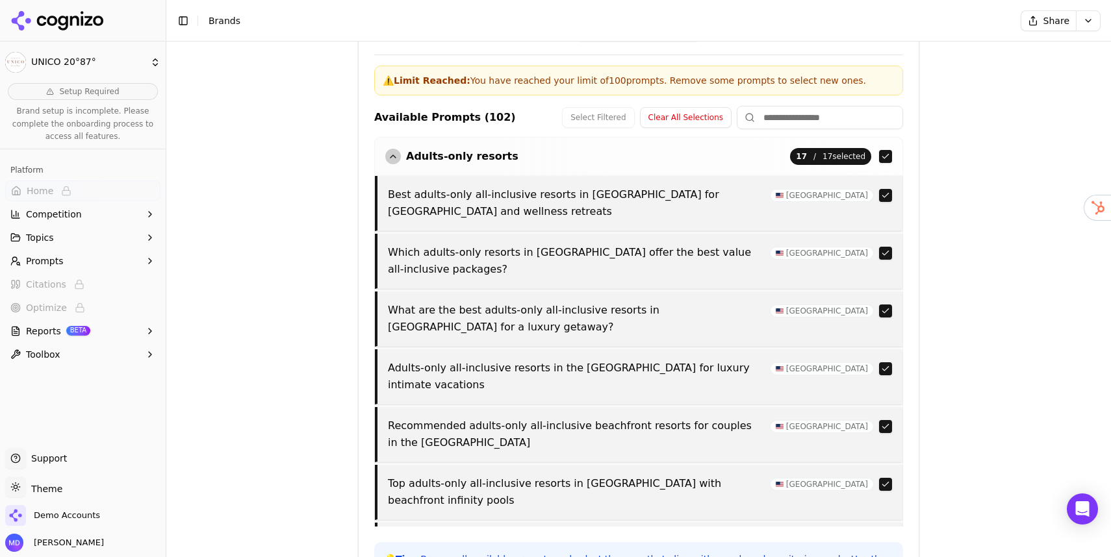
scroll to position [426, 0]
click at [887, 246] on button "button" at bounding box center [885, 252] width 13 height 13
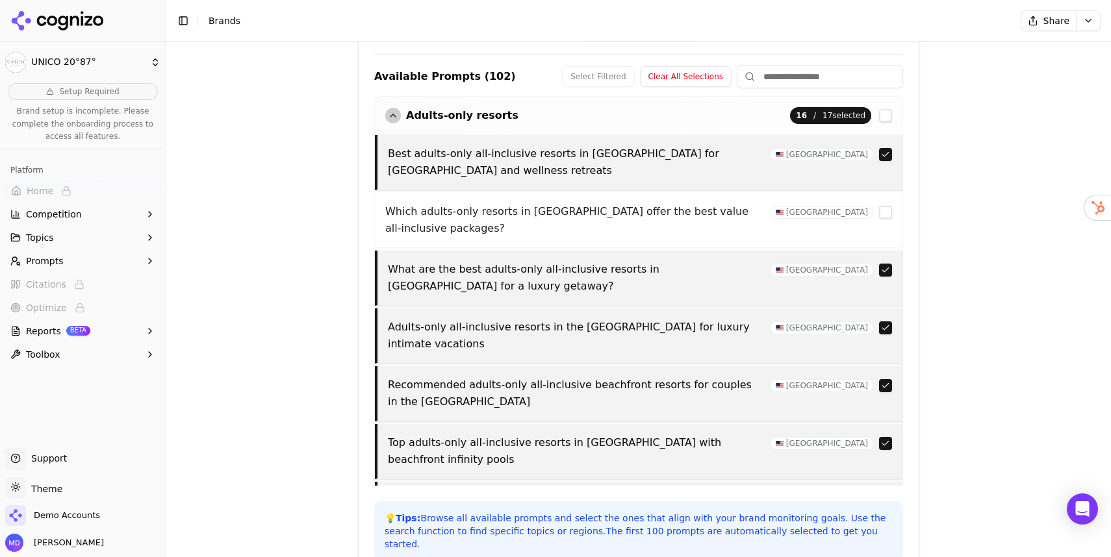
click at [884, 437] on button "button" at bounding box center [885, 443] width 13 height 13
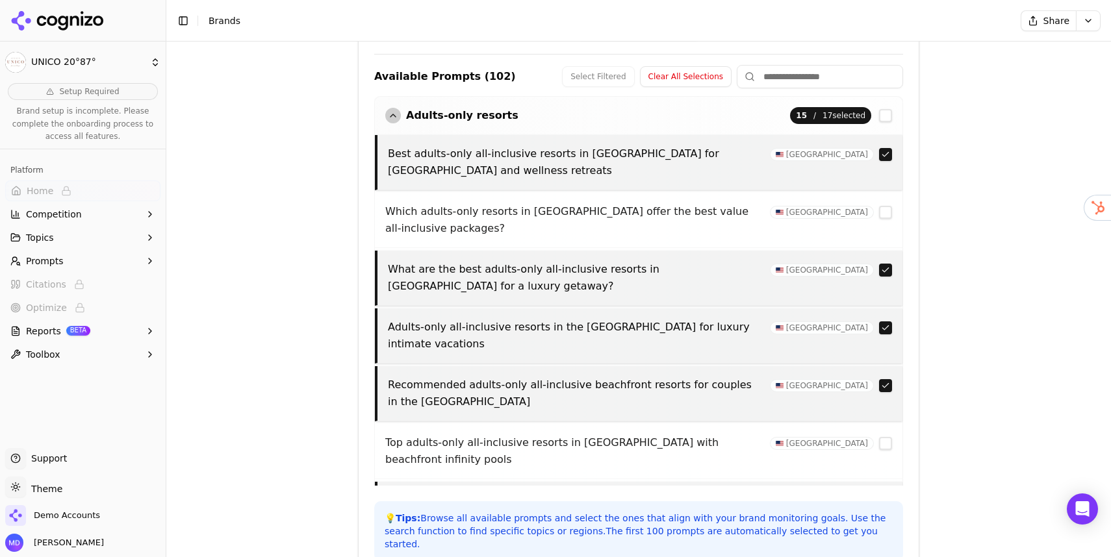
click at [762, 76] on input at bounding box center [820, 76] width 166 height 23
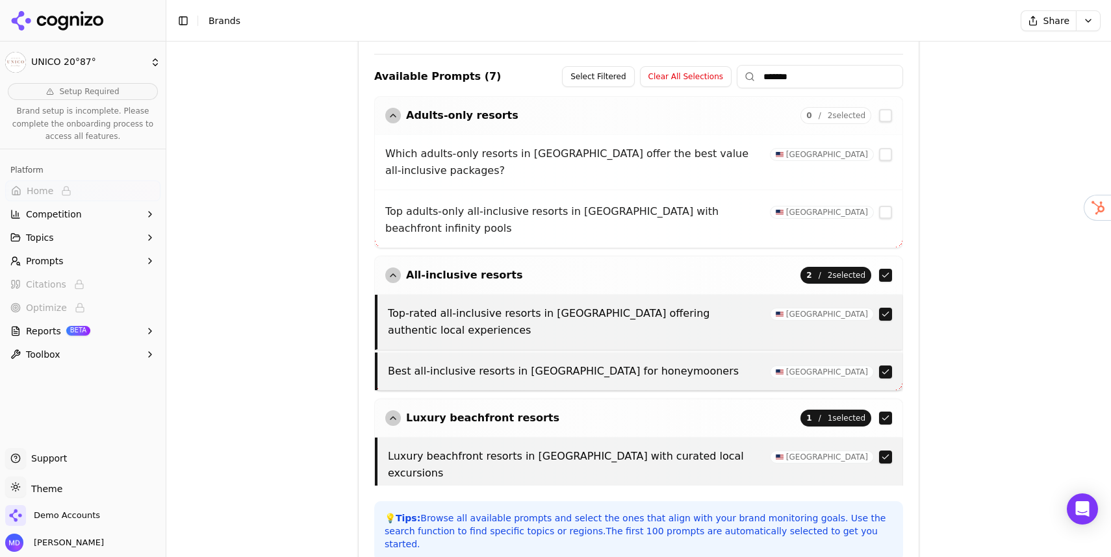
click at [886, 308] on button "button" at bounding box center [885, 314] width 13 height 13
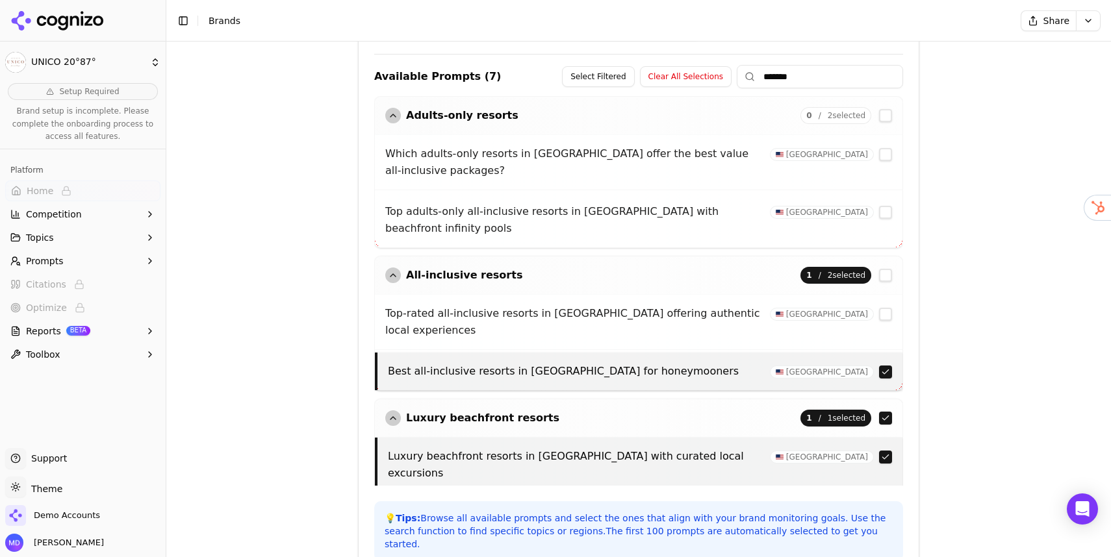
click at [885, 366] on button "button" at bounding box center [885, 372] width 13 height 13
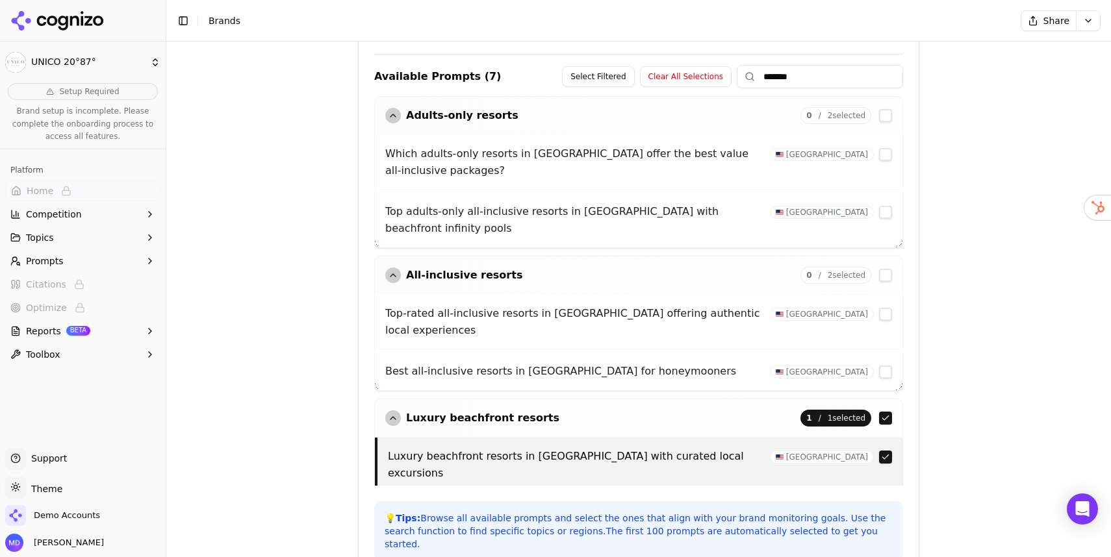
click at [884, 451] on button "button" at bounding box center [885, 457] width 13 height 13
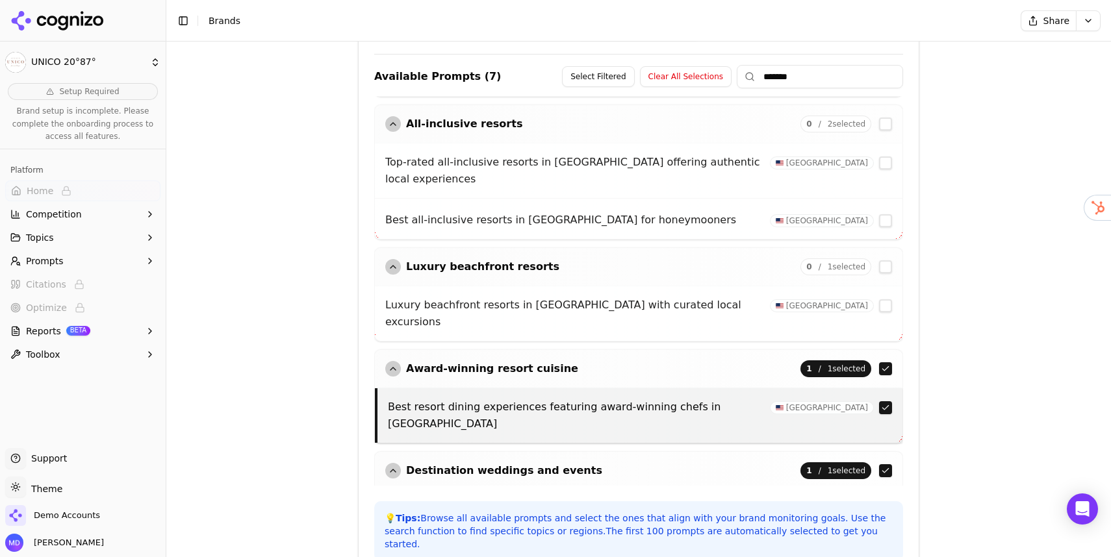
scroll to position [151, 0]
click at [888, 402] on button "button" at bounding box center [885, 408] width 13 height 13
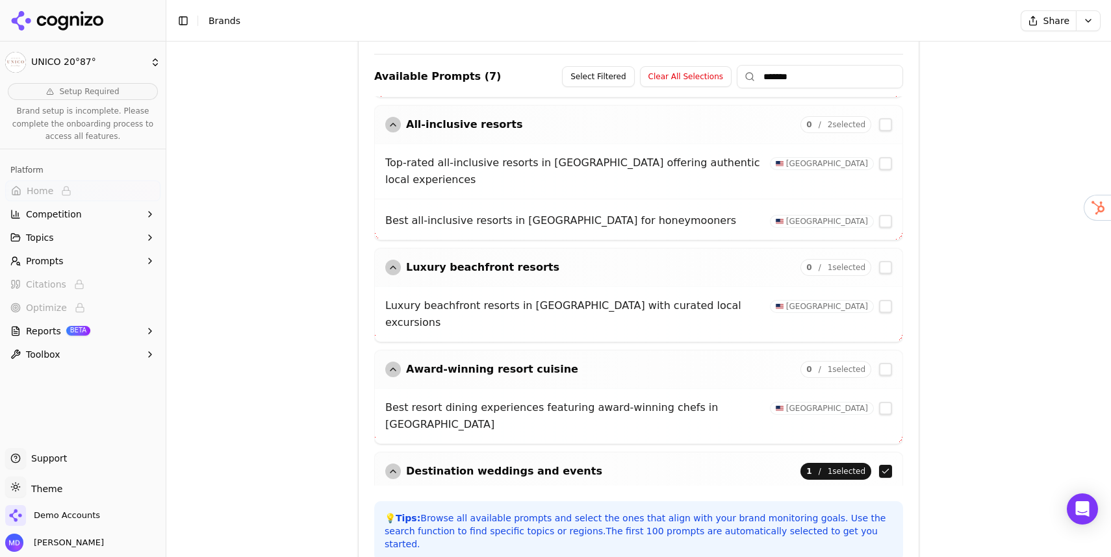
click at [887, 504] on button "button" at bounding box center [885, 510] width 13 height 13
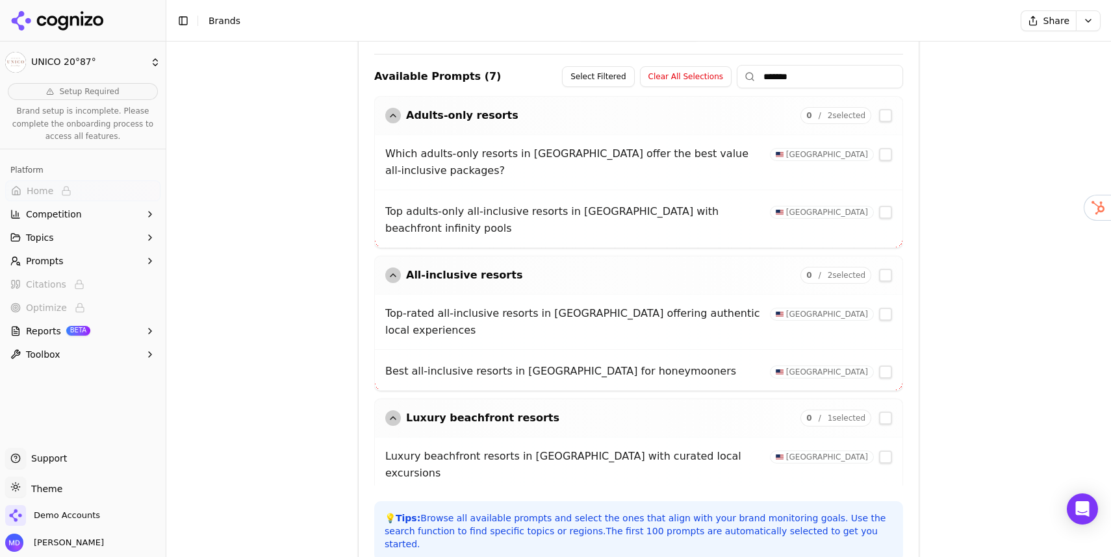
drag, startPoint x: 855, startPoint y: 82, endPoint x: 719, endPoint y: 81, distance: 136.4
click at [718, 81] on div "Select Filtered Clear All Selections *******" at bounding box center [732, 76] width 341 height 23
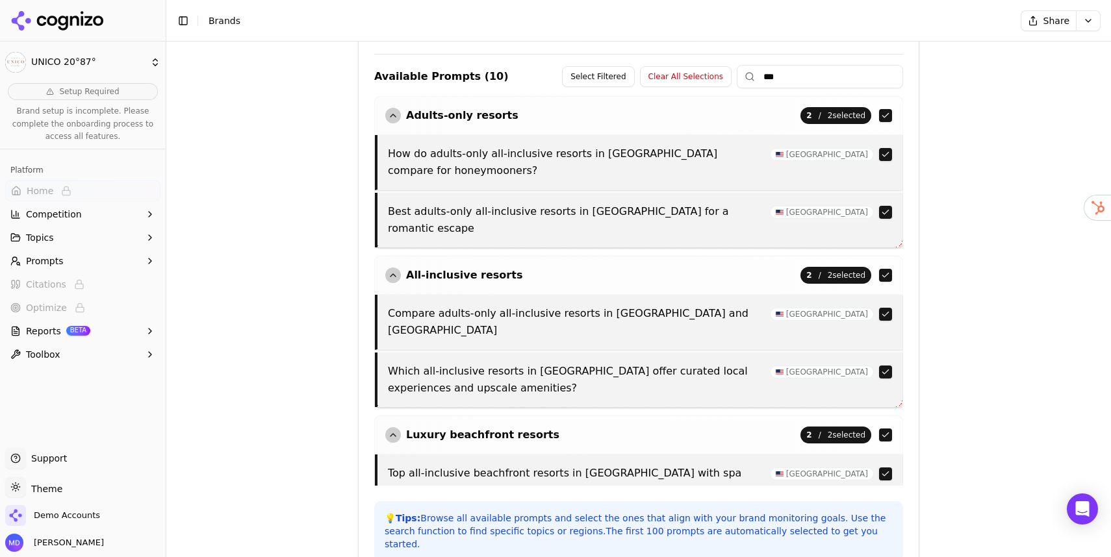
click at [885, 157] on button "button" at bounding box center [885, 154] width 13 height 13
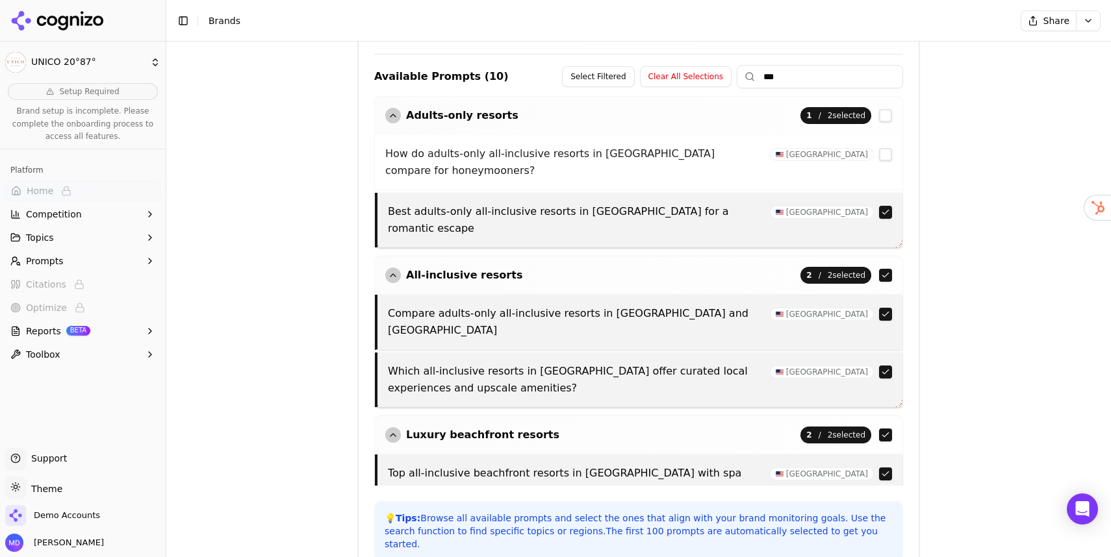
click at [886, 206] on button "button" at bounding box center [885, 212] width 13 height 13
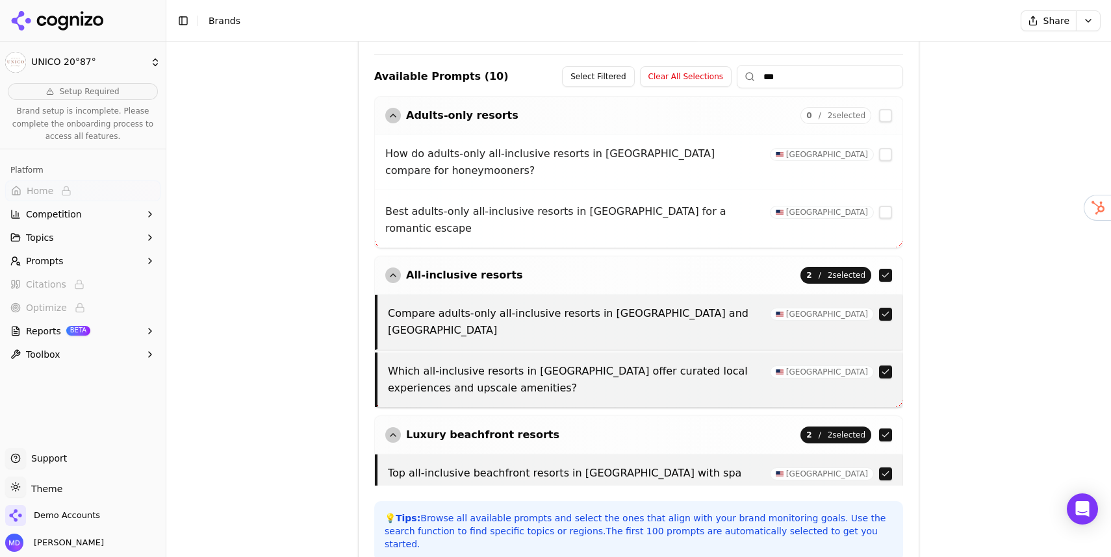
click at [886, 366] on button "button" at bounding box center [885, 372] width 13 height 13
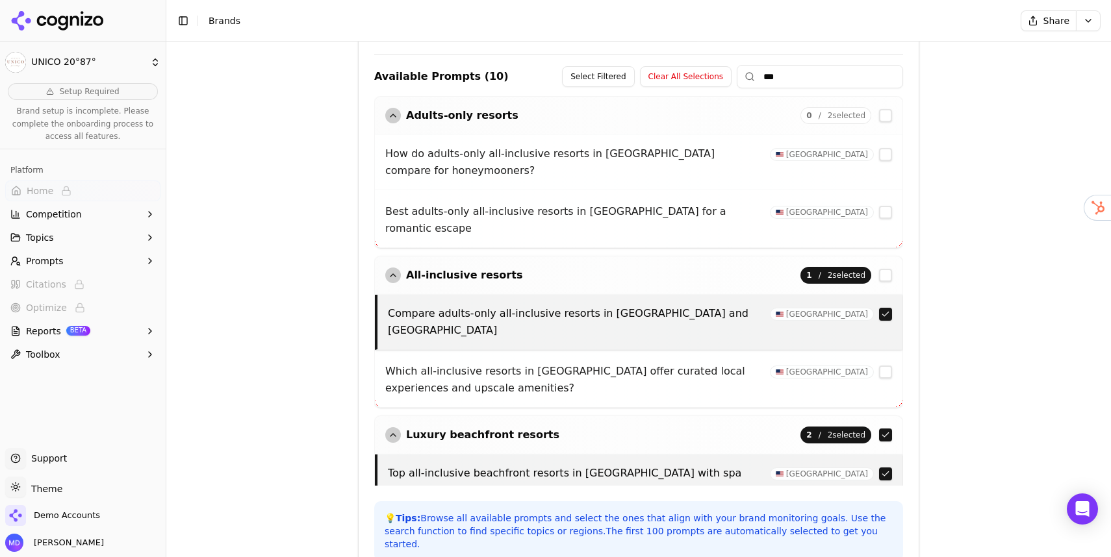
click at [883, 468] on button "button" at bounding box center [885, 474] width 13 height 13
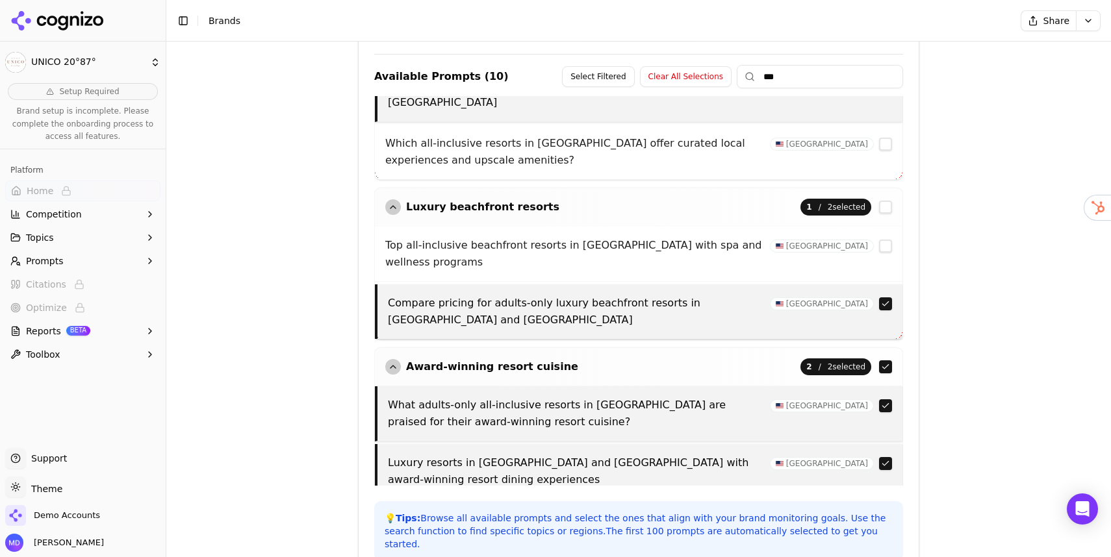
scroll to position [229, 0]
click at [884, 399] on button "button" at bounding box center [885, 405] width 13 height 13
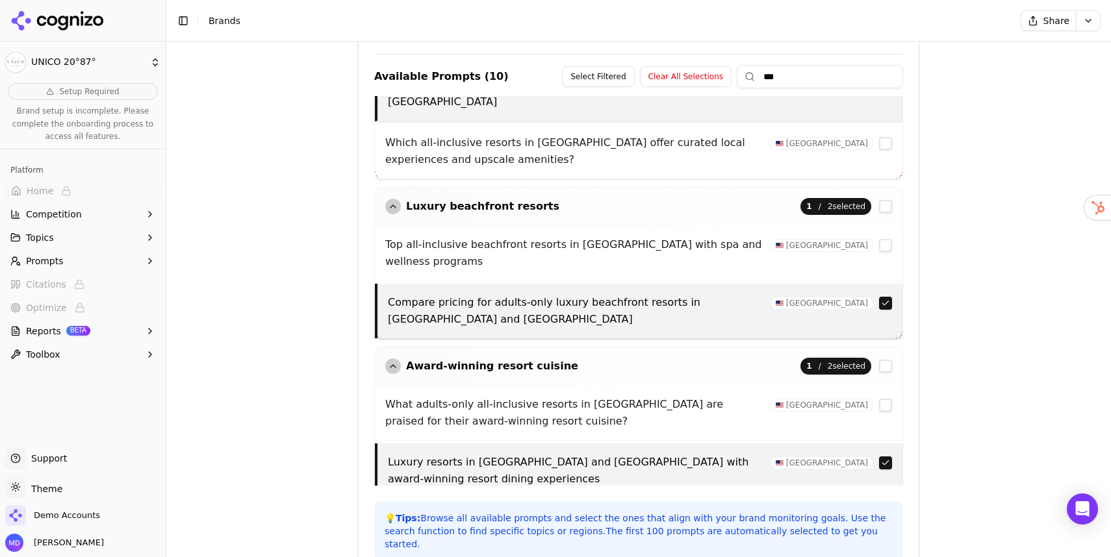
scroll to position [274, 0]
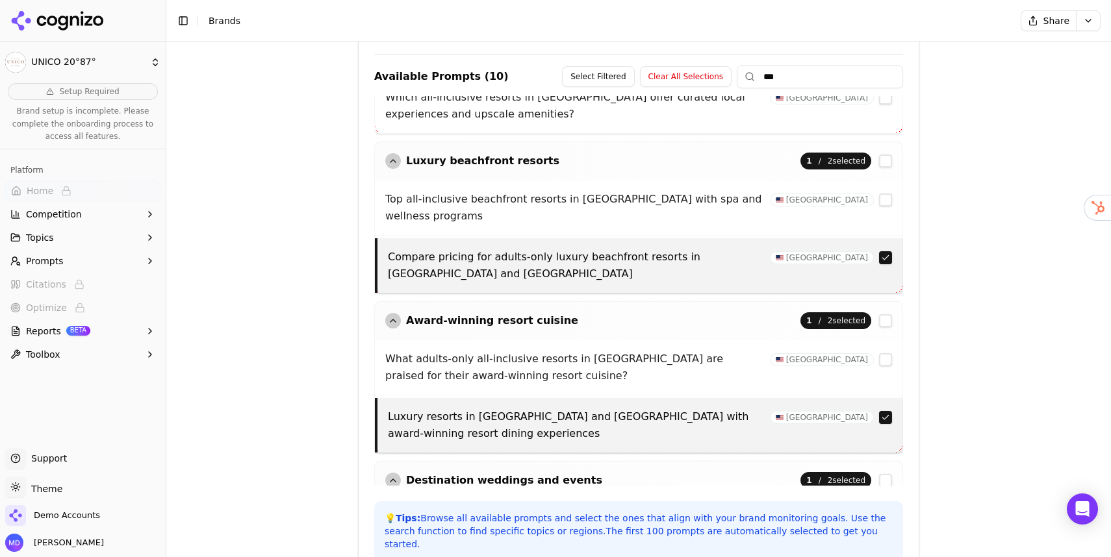
click at [891, 513] on button "button" at bounding box center [885, 519] width 13 height 13
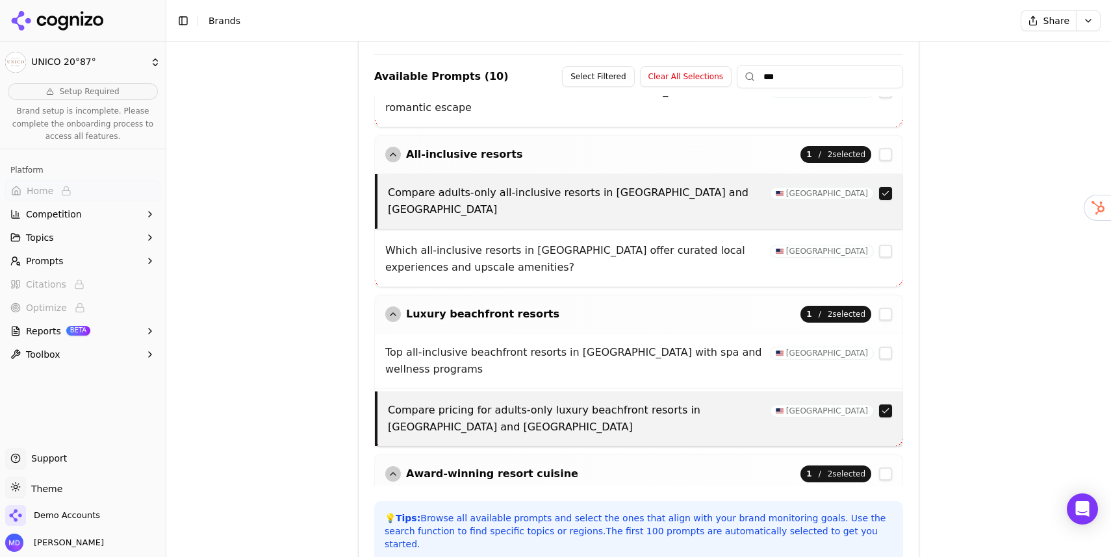
scroll to position [0, 0]
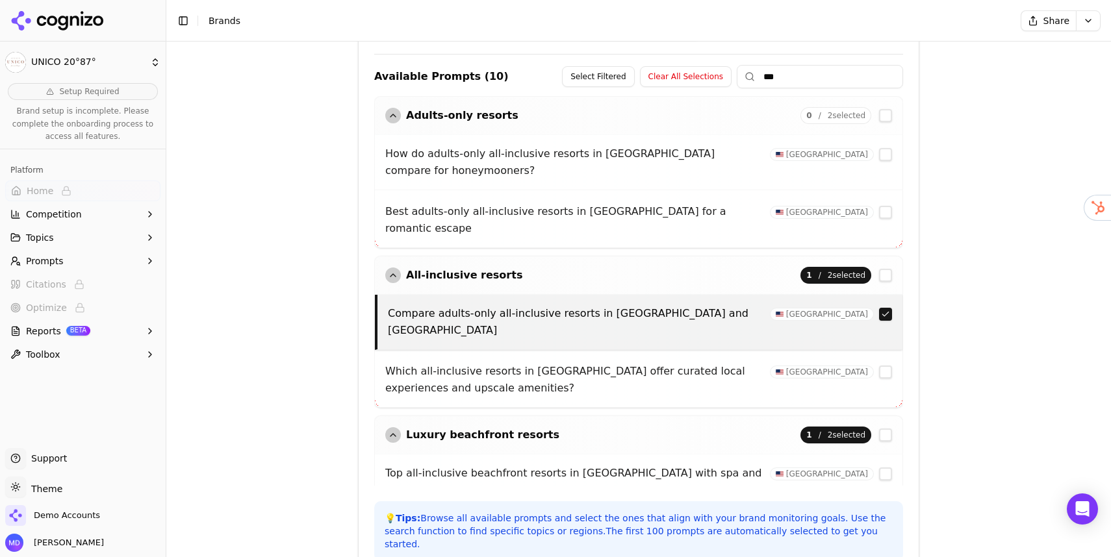
drag, startPoint x: 810, startPoint y: 81, endPoint x: 724, endPoint y: 61, distance: 87.5
click at [724, 61] on div "Available Prompts ( 10 ) Select Filtered Clear All Selections *** Adults-only r…" at bounding box center [638, 270] width 529 height 432
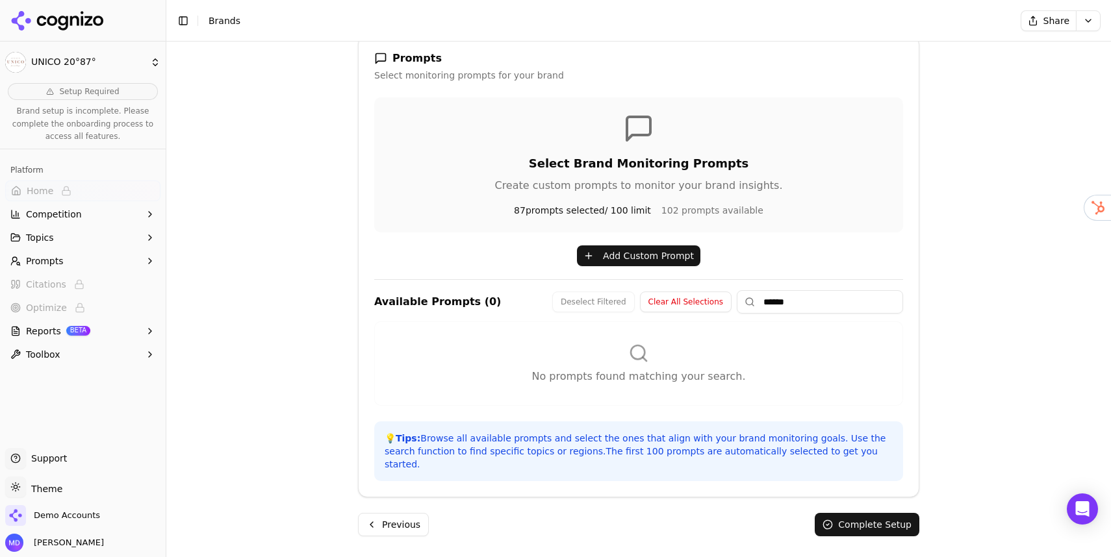
scroll to position [188, 0]
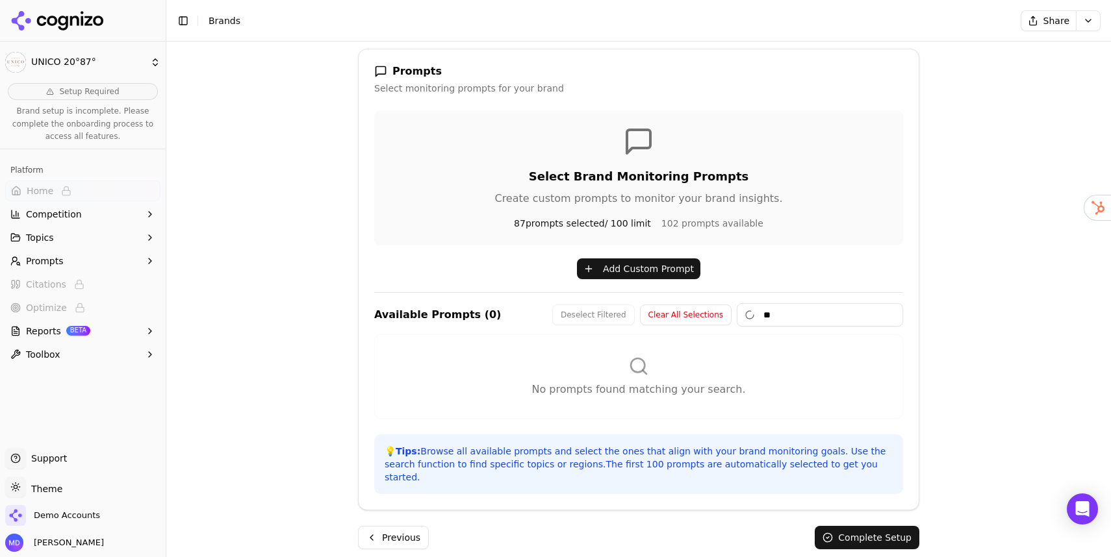
type input "*"
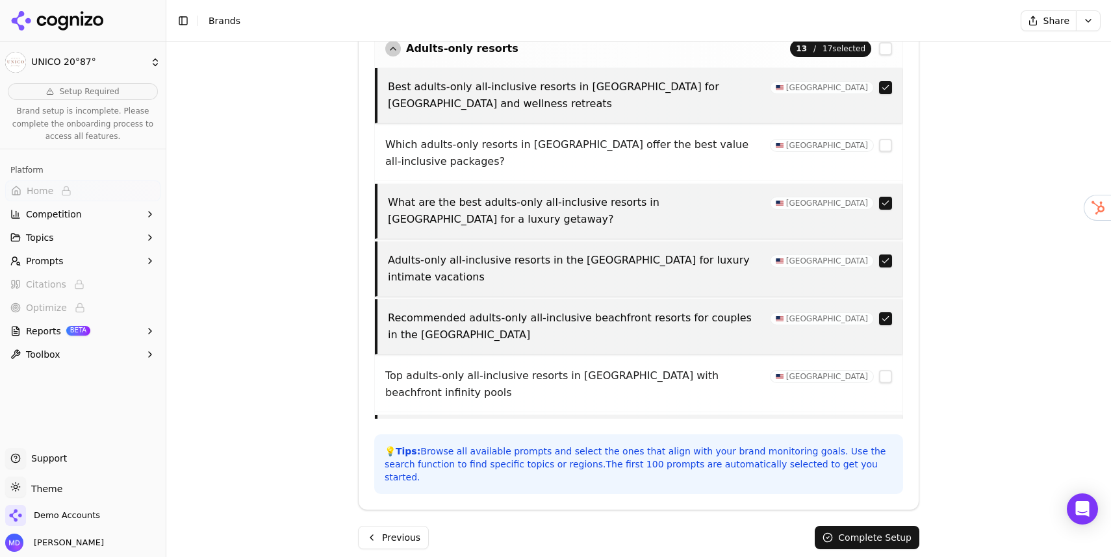
scroll to position [492, 0]
click at [848, 528] on button "Complete Setup" at bounding box center [867, 539] width 105 height 23
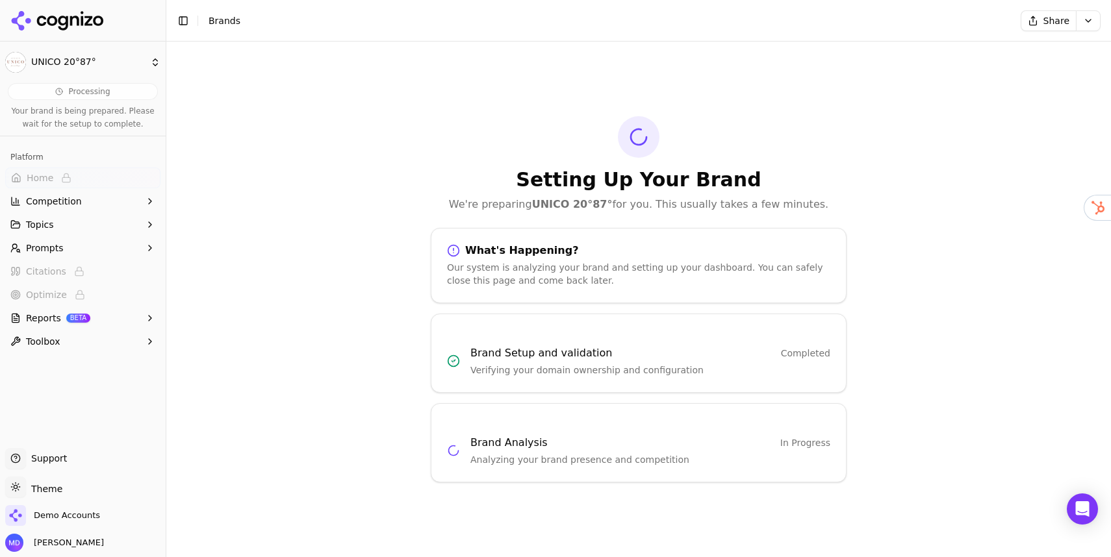
scroll to position [0, 0]
